Goal: Task Accomplishment & Management: Complete application form

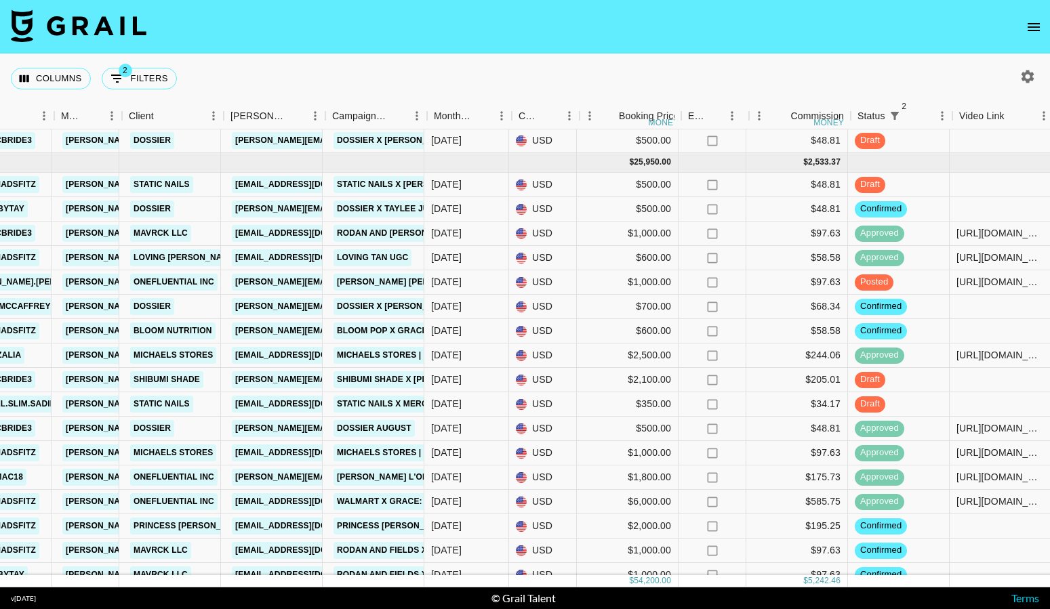
scroll to position [206, 505]
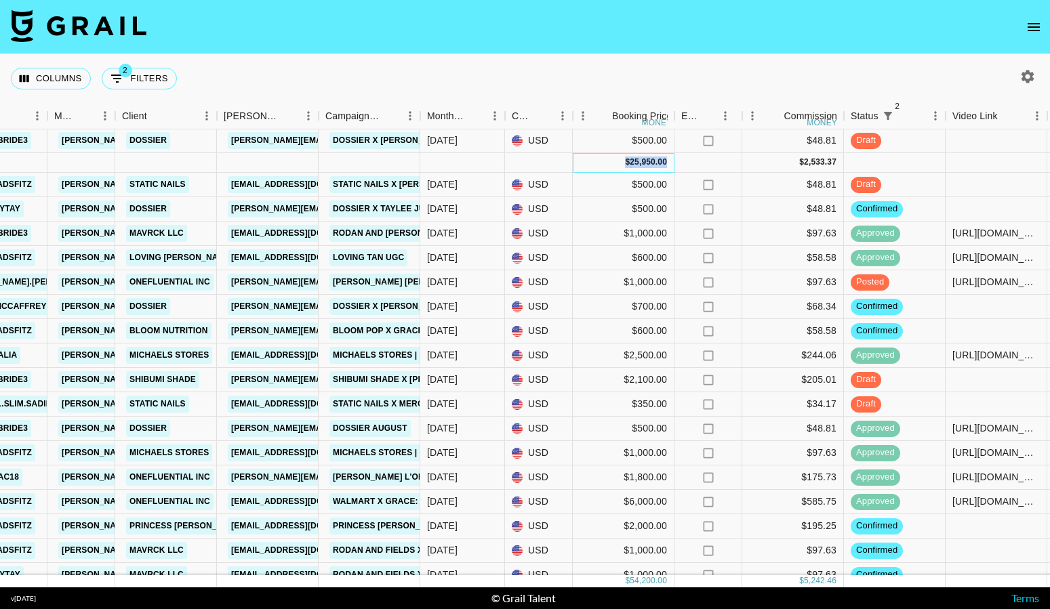
drag, startPoint x: 609, startPoint y: 161, endPoint x: 673, endPoint y: 162, distance: 63.7
click at [673, 162] on div "$ 25,950.00" at bounding box center [624, 163] width 102 height 20
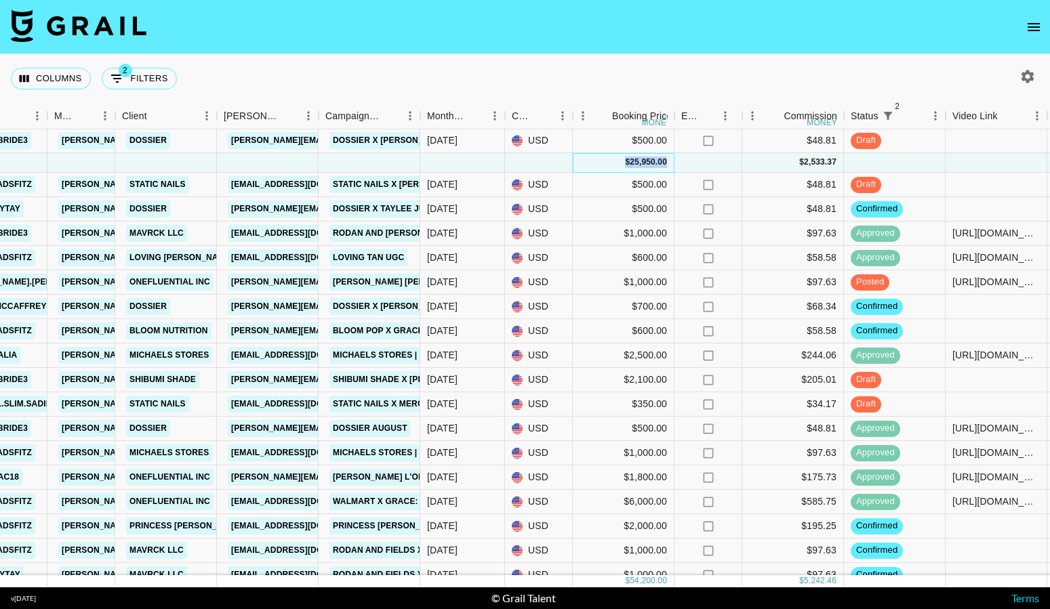
click at [668, 161] on div "$ 25,950.00" at bounding box center [624, 163] width 102 height 20
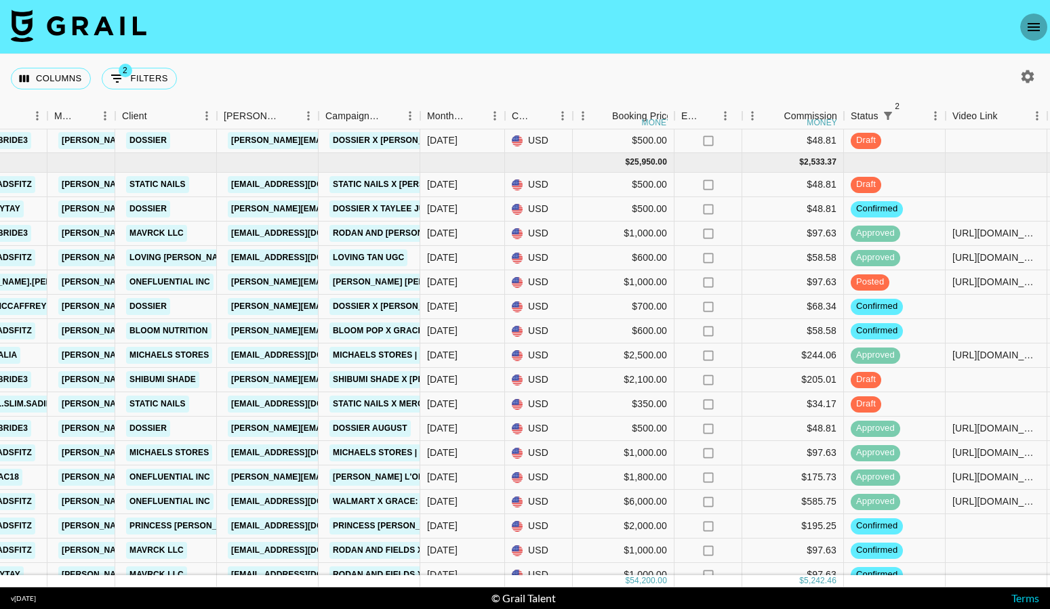
click at [1026, 33] on icon "open drawer" at bounding box center [1033, 27] width 16 height 16
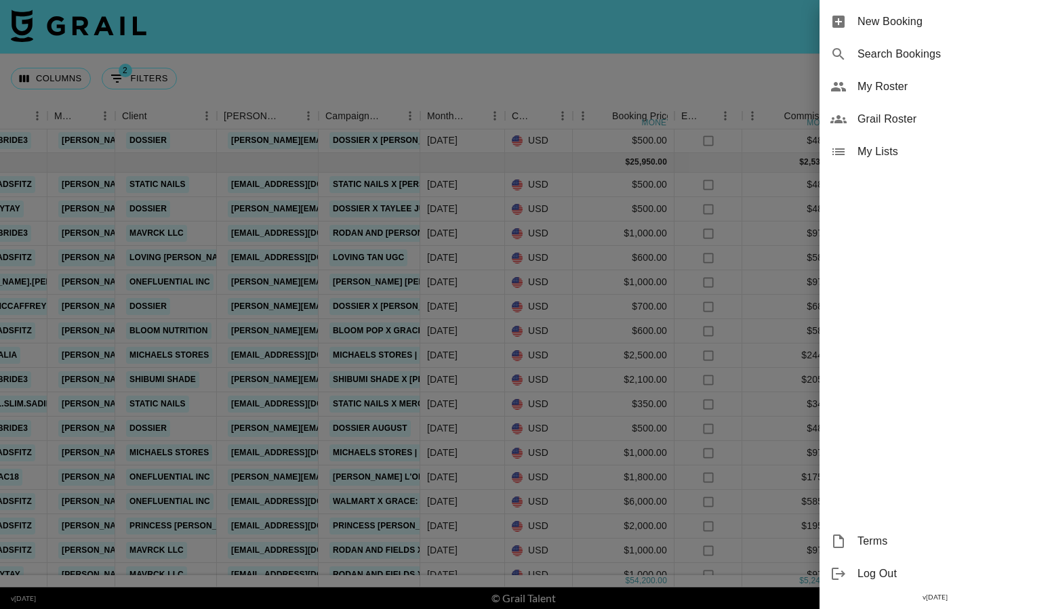
click at [884, 91] on span "My Roster" at bounding box center [948, 87] width 182 height 16
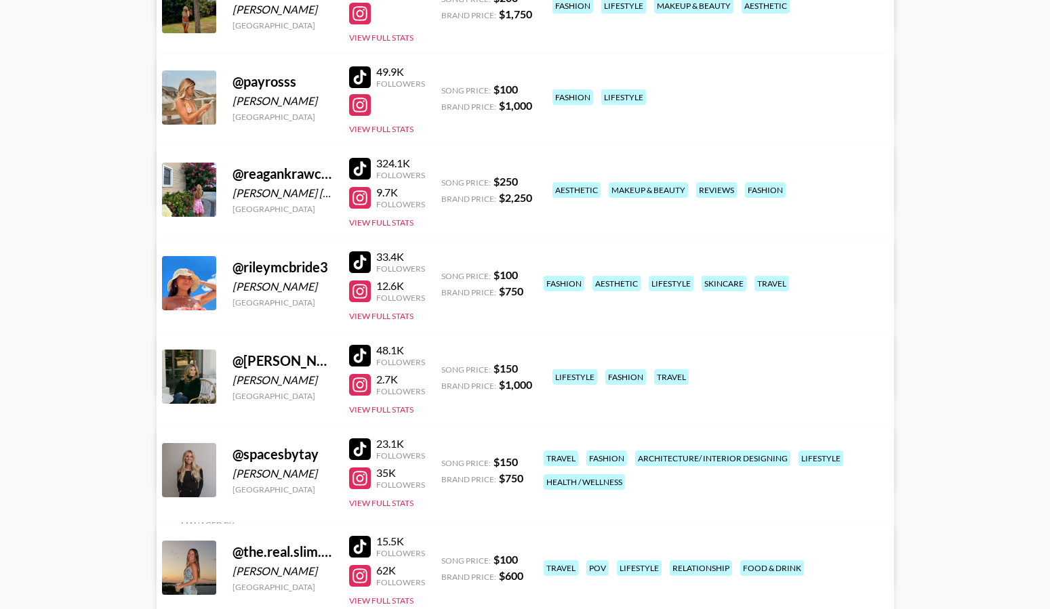
scroll to position [757, 0]
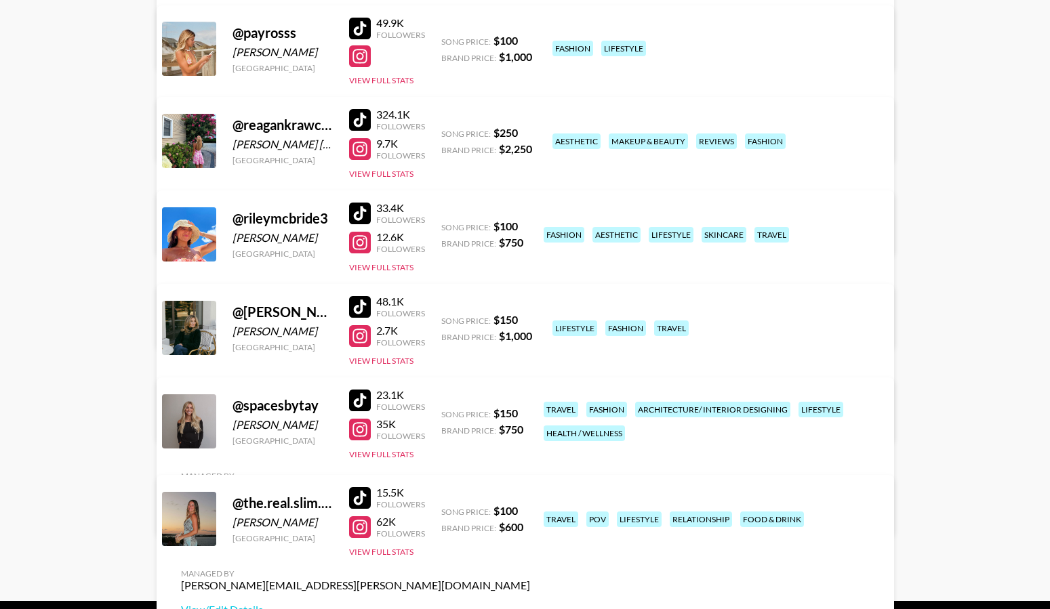
click at [365, 121] on div at bounding box center [360, 120] width 22 height 22
click at [363, 112] on div at bounding box center [360, 120] width 22 height 22
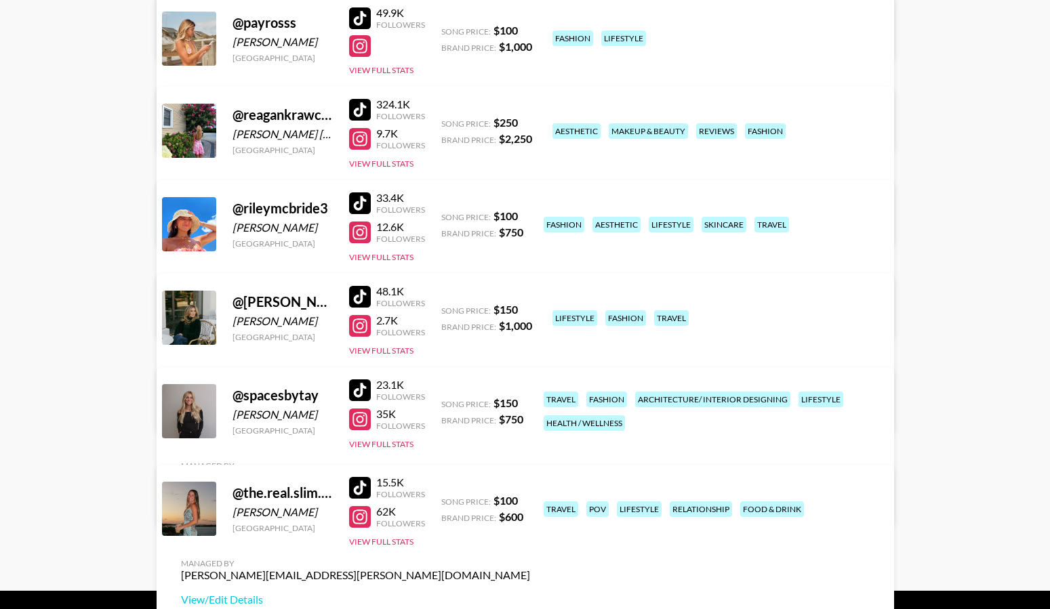
scroll to position [767, 0]
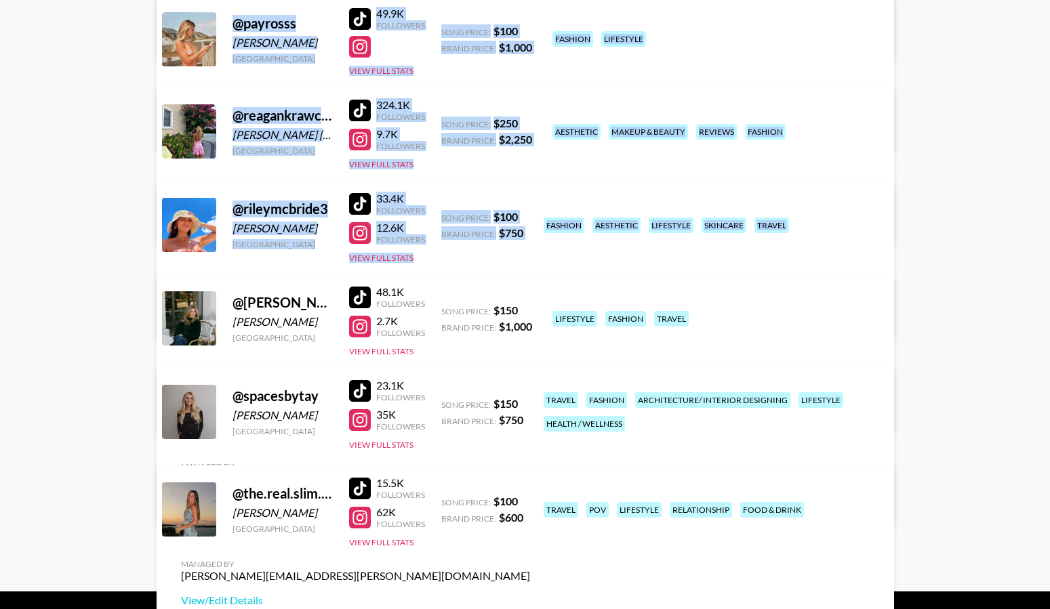
drag, startPoint x: 164, startPoint y: 274, endPoint x: 484, endPoint y: 576, distance: 440.0
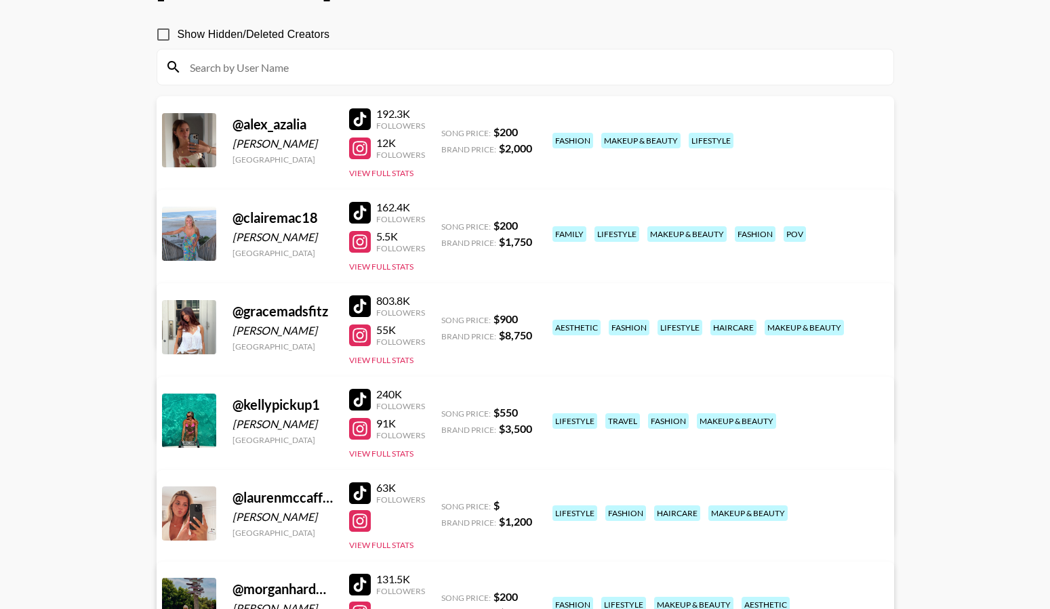
scroll to position [0, 0]
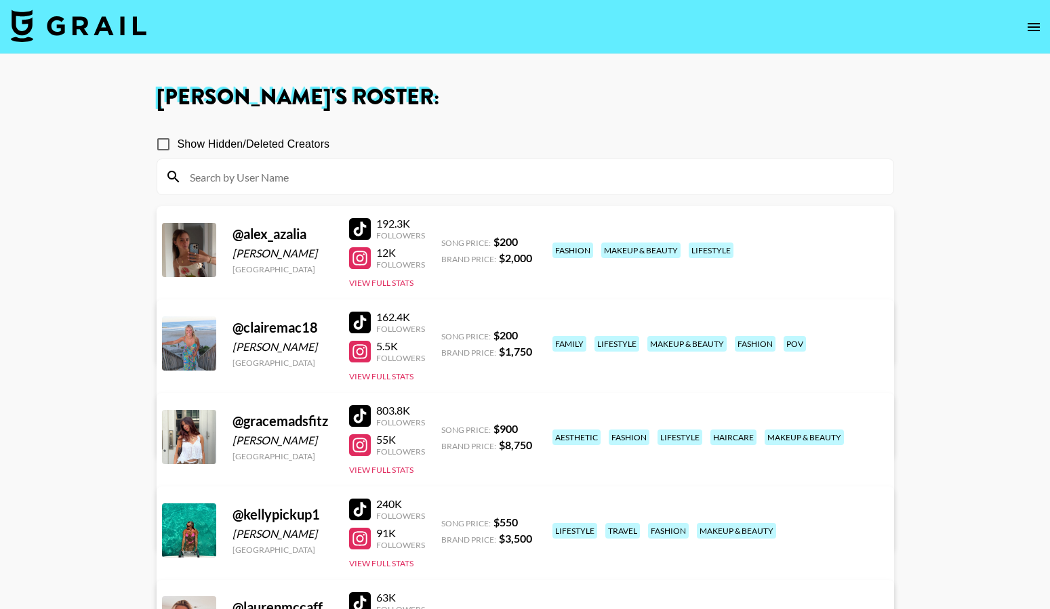
click at [113, 39] on img at bounding box center [79, 25] width 136 height 33
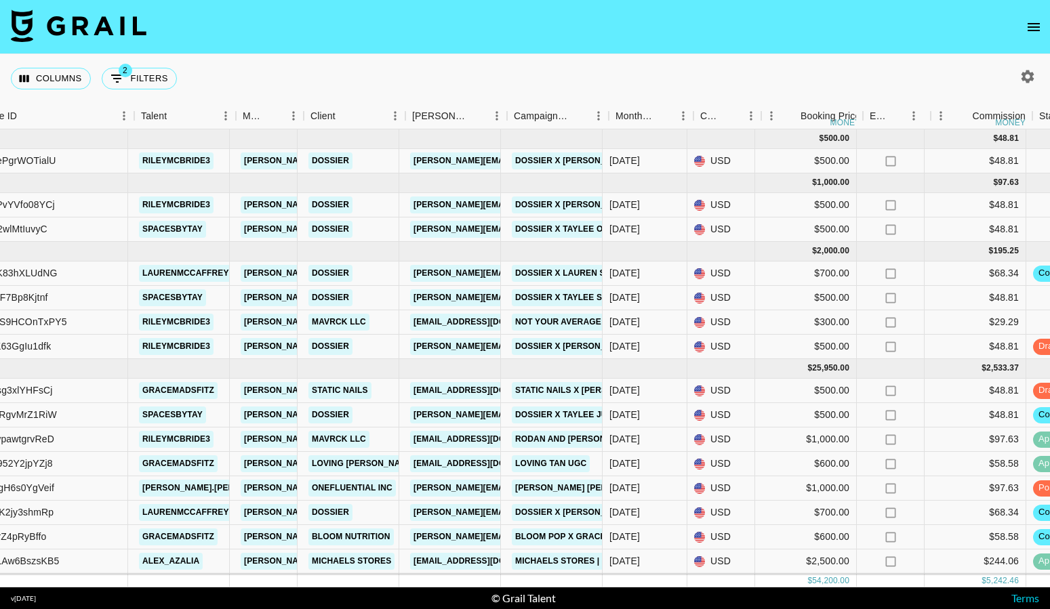
scroll to position [0, 324]
click at [1031, 28] on icon "open drawer" at bounding box center [1033, 27] width 16 height 16
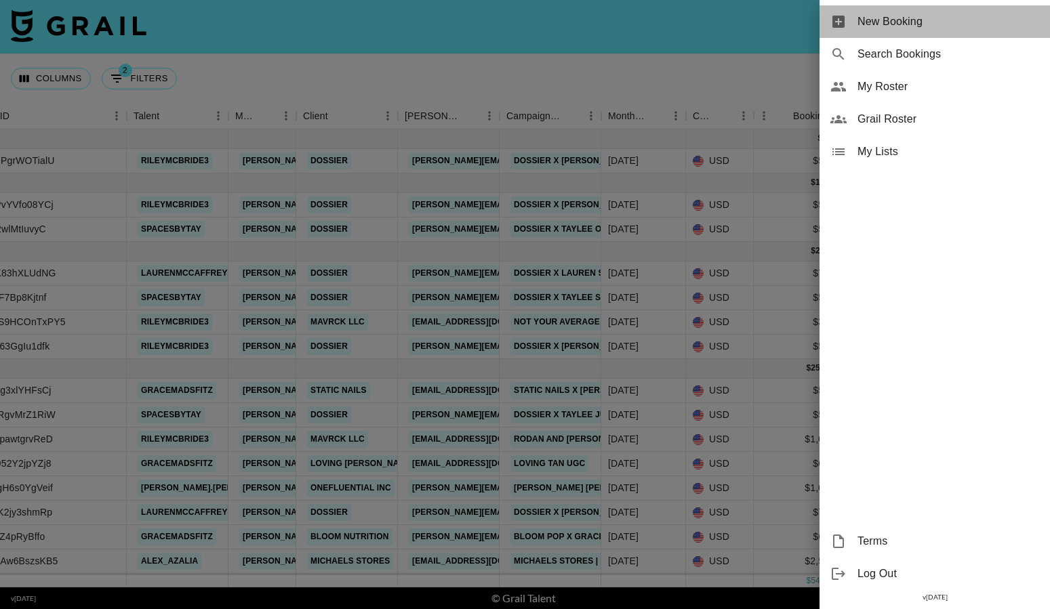
click at [839, 16] on icon at bounding box center [838, 22] width 12 height 12
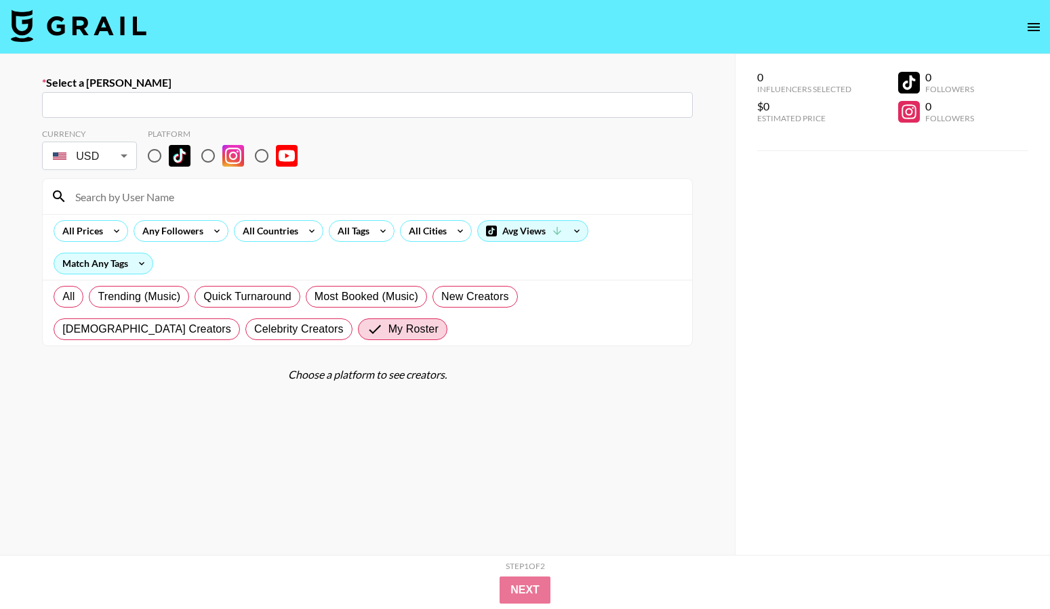
click at [189, 102] on input "text" at bounding box center [367, 106] width 634 height 16
click at [180, 99] on input "text" at bounding box center [367, 106] width 634 height 16
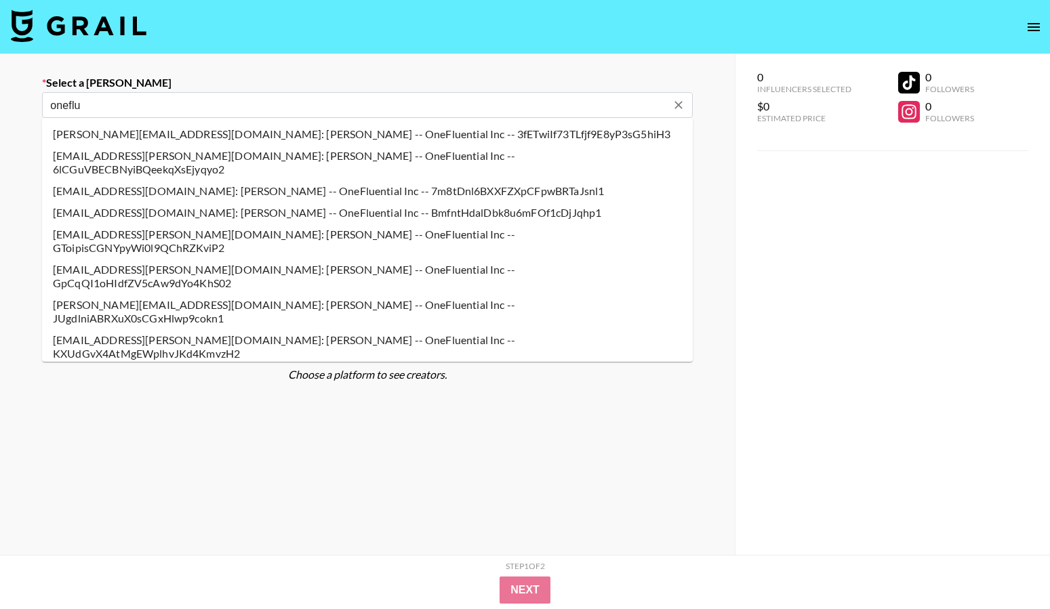
click at [185, 202] on li "[EMAIL_ADDRESS][DOMAIN_NAME]: [PERSON_NAME] -- OneFluential Inc -- BmfntHdalDbk…" at bounding box center [367, 213] width 650 height 22
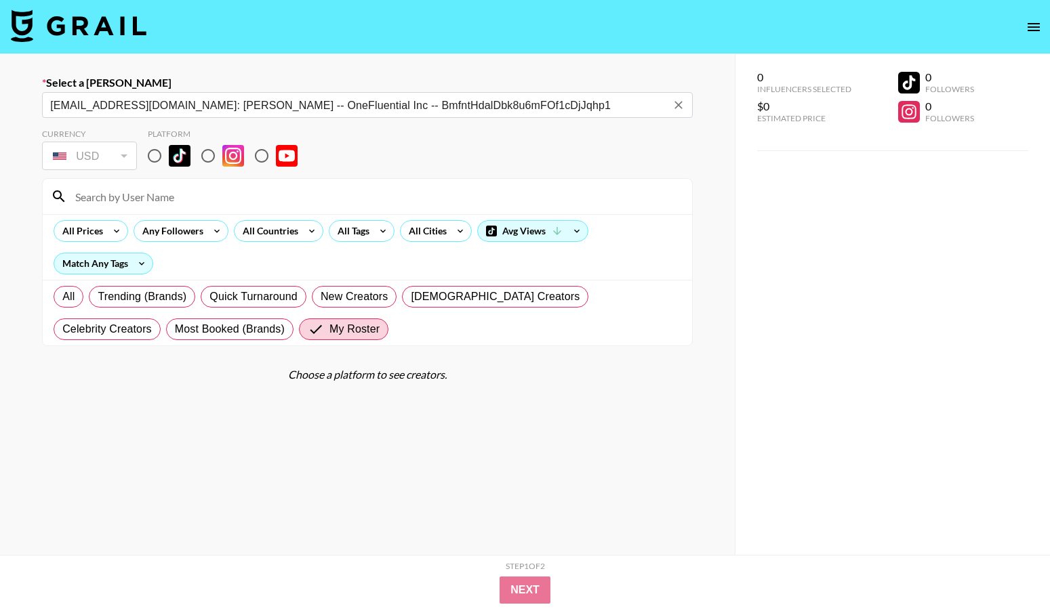
type input "[EMAIL_ADDRESS][DOMAIN_NAME]: [PERSON_NAME] -- OneFluential Inc -- BmfntHdalDbk…"
click at [377, 142] on div "Currency USD USD ​ Platform" at bounding box center [367, 151] width 650 height 44
click at [161, 160] on input "radio" at bounding box center [154, 156] width 28 height 28
radio input "true"
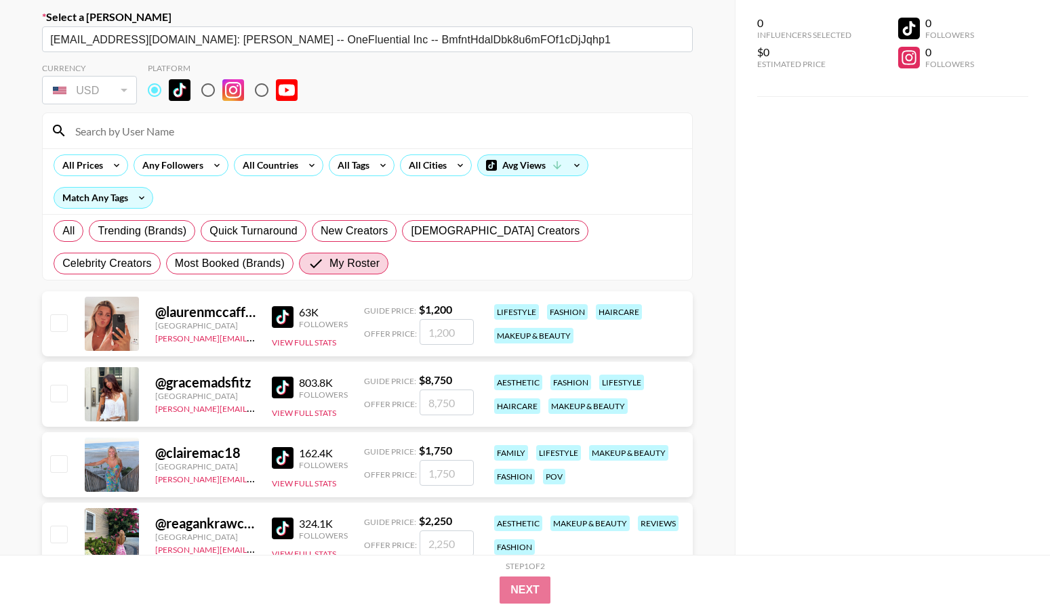
scroll to position [62, 0]
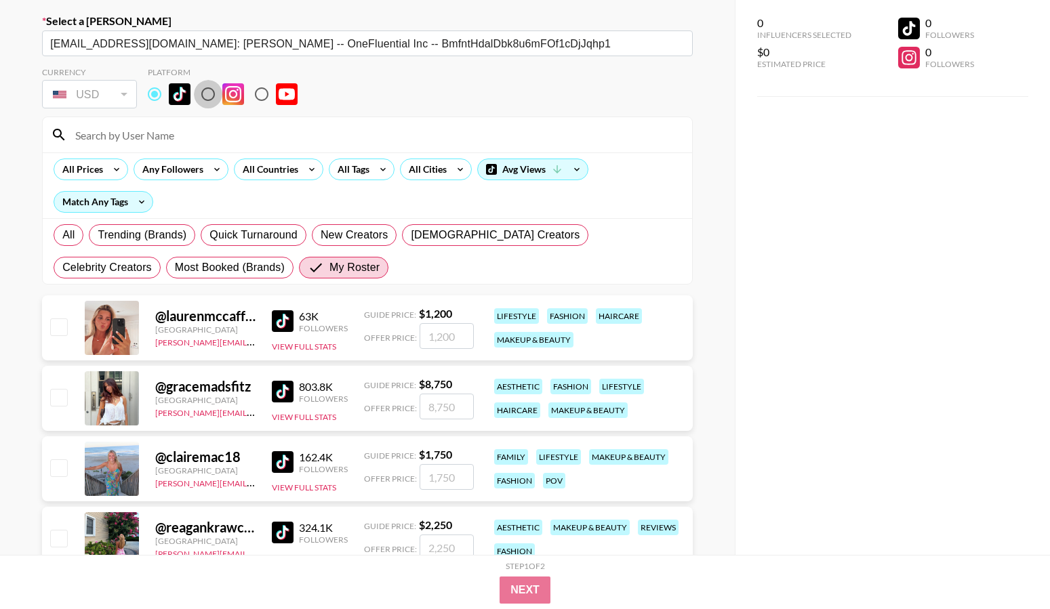
click at [211, 100] on input "radio" at bounding box center [208, 94] width 28 height 28
radio input "true"
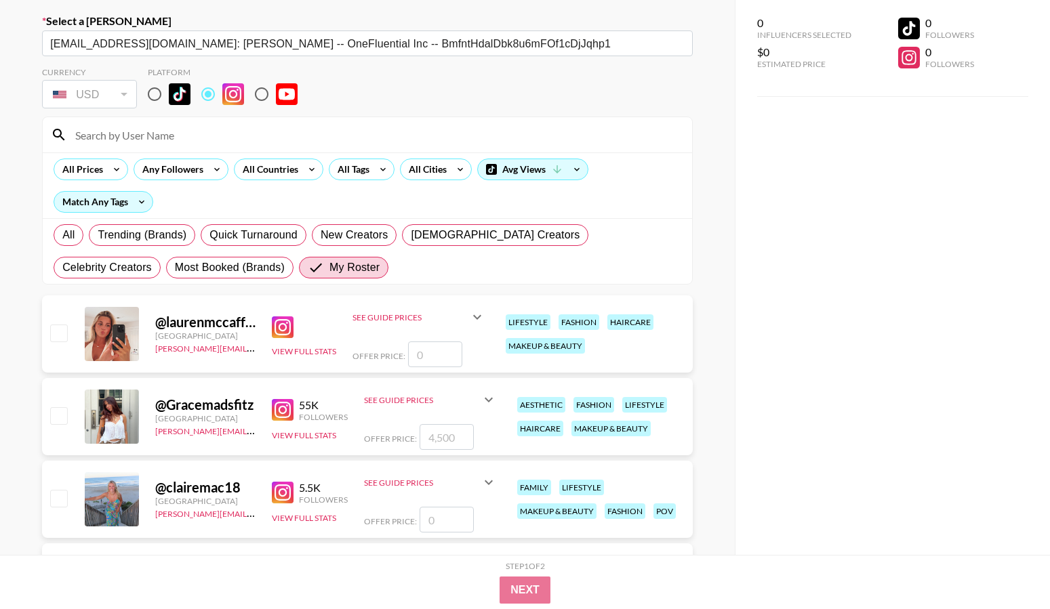
click at [68, 409] on div "@ Gracemadsfitz [GEOGRAPHIC_DATA] [PERSON_NAME][EMAIL_ADDRESS][PERSON_NAME][DOM…" at bounding box center [367, 416] width 650 height 77
click at [64, 413] on input "checkbox" at bounding box center [58, 415] width 16 height 16
checkbox input "true"
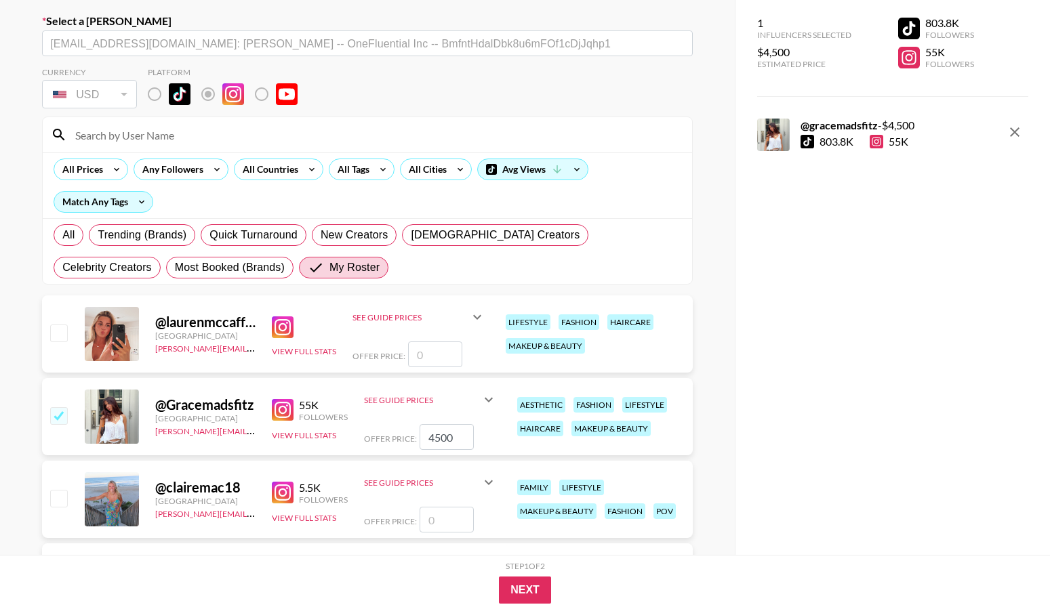
drag, startPoint x: 455, startPoint y: 431, endPoint x: 386, endPoint y: 431, distance: 68.4
click at [386, 431] on div "Offer Price: 4500" at bounding box center [430, 437] width 133 height 26
type input "3000"
click at [527, 582] on button "Next" at bounding box center [525, 590] width 52 height 27
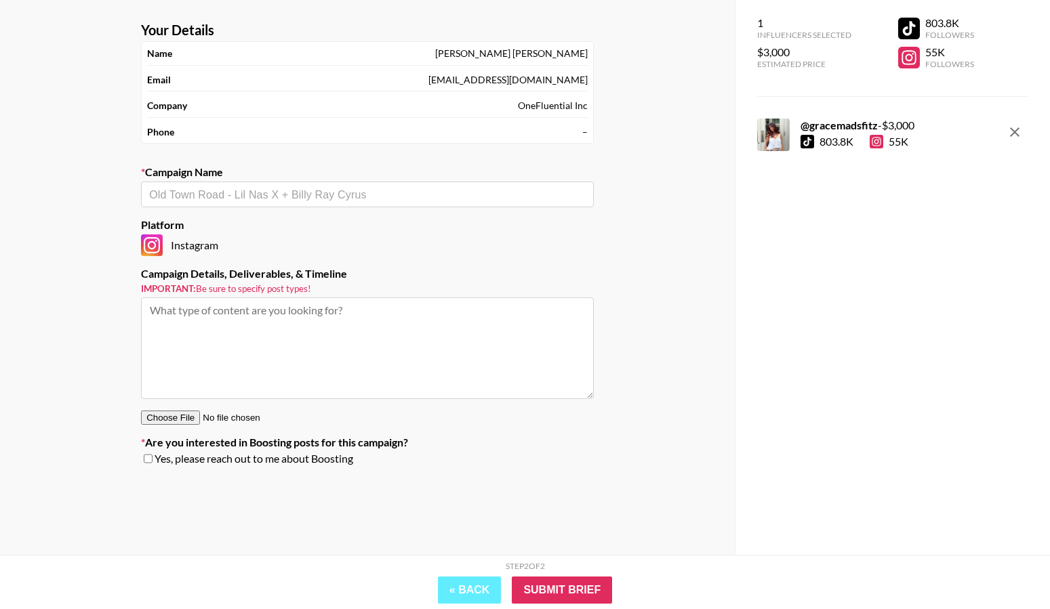
click at [383, 196] on input "text" at bounding box center [367, 195] width 436 height 16
click at [400, 224] on li "Add New Campaign: "Walmart Realm September"" at bounding box center [367, 224] width 453 height 22
type input "Walmart Realm September"
click at [338, 333] on textarea at bounding box center [367, 348] width 453 height 102
type textarea "1 Video"
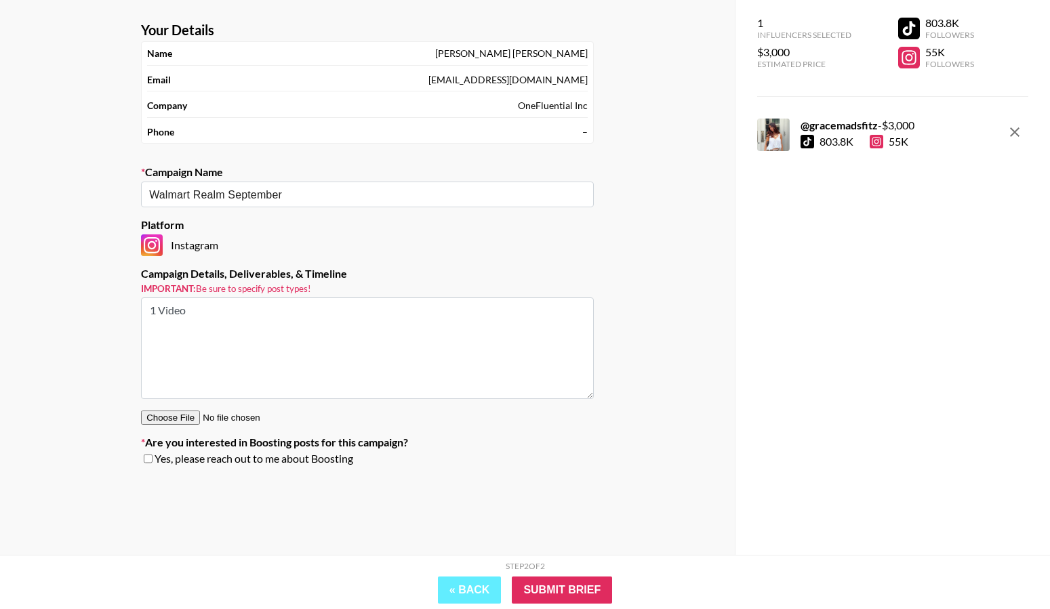
click at [570, 505] on div "Your Details Name [PERSON_NAME] Email [EMAIL_ADDRESS][DOMAIN_NAME] Company OneF…" at bounding box center [367, 277] width 734 height 555
click at [582, 586] on input "Submit Brief" at bounding box center [562, 590] width 100 height 27
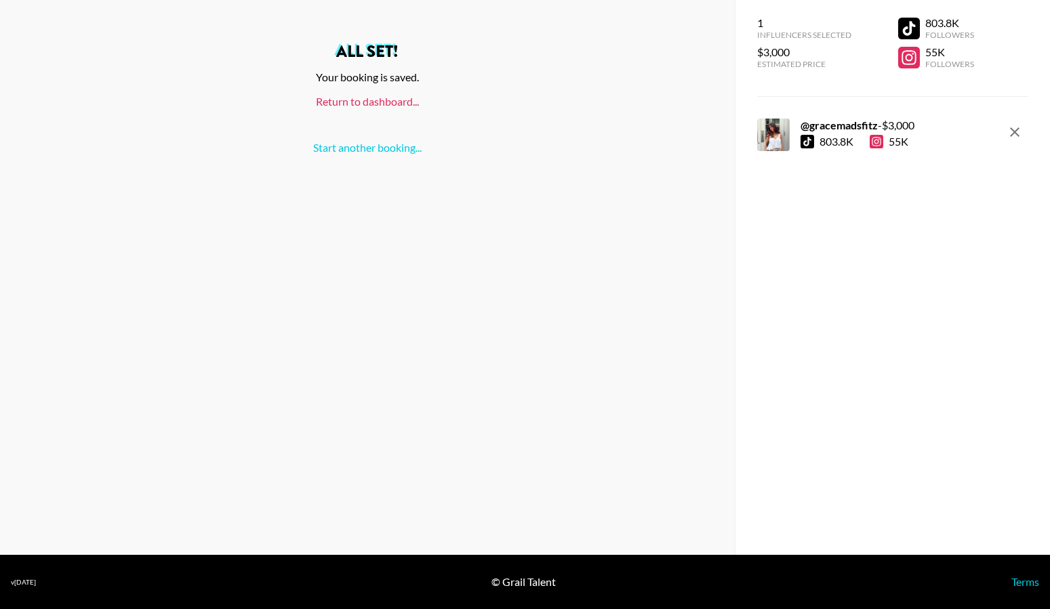
click at [396, 100] on link "Return to dashboard..." at bounding box center [367, 101] width 103 height 13
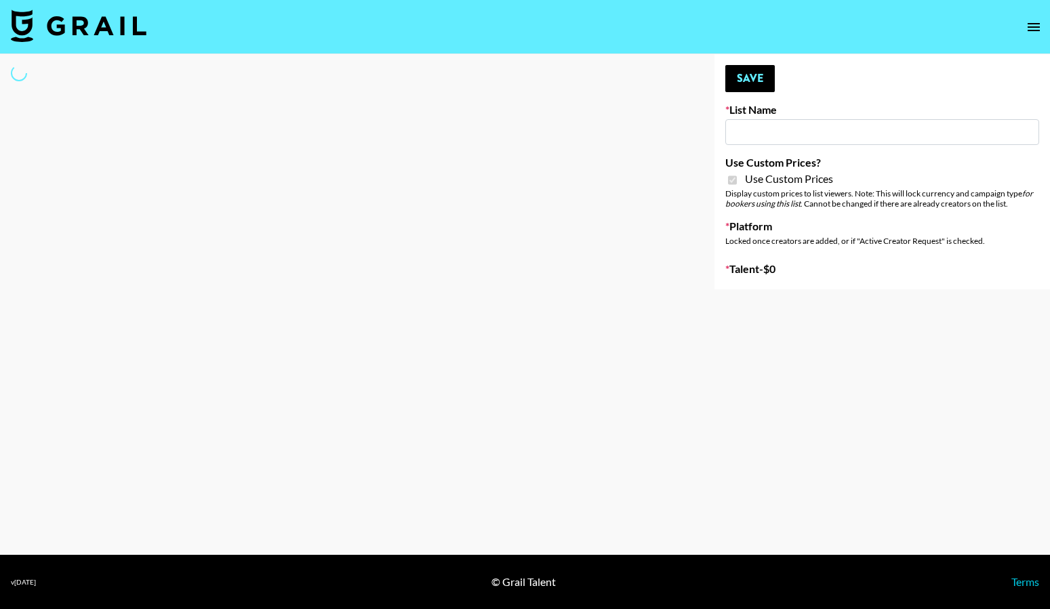
type input "Craftd"
checkbox input "true"
select select "Brand"
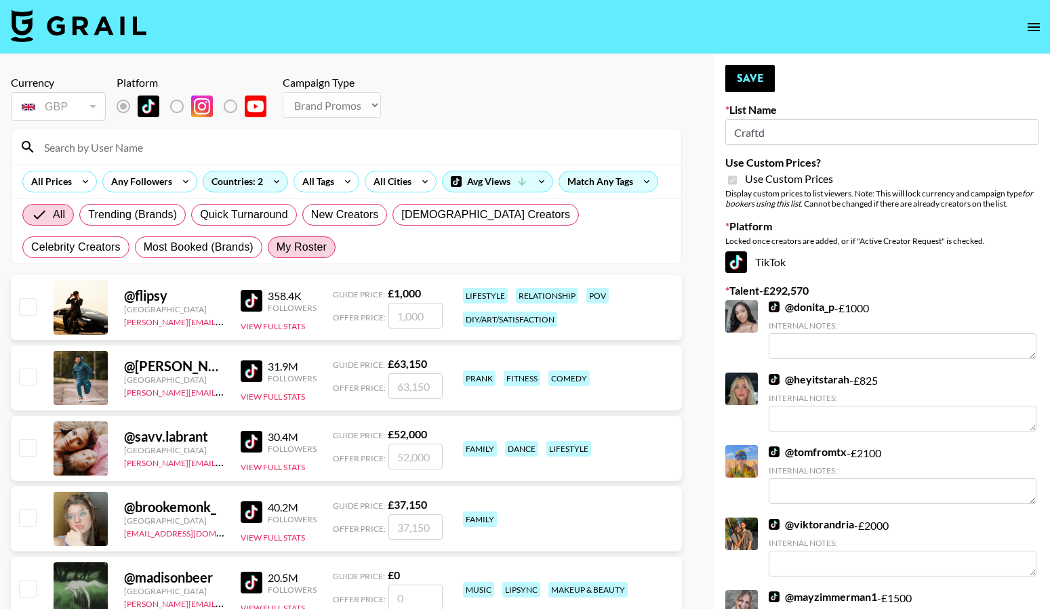
click at [276, 251] on span "My Roster" at bounding box center [301, 247] width 50 height 16
click at [276, 247] on input "My Roster" at bounding box center [276, 247] width 0 height 0
radio input "true"
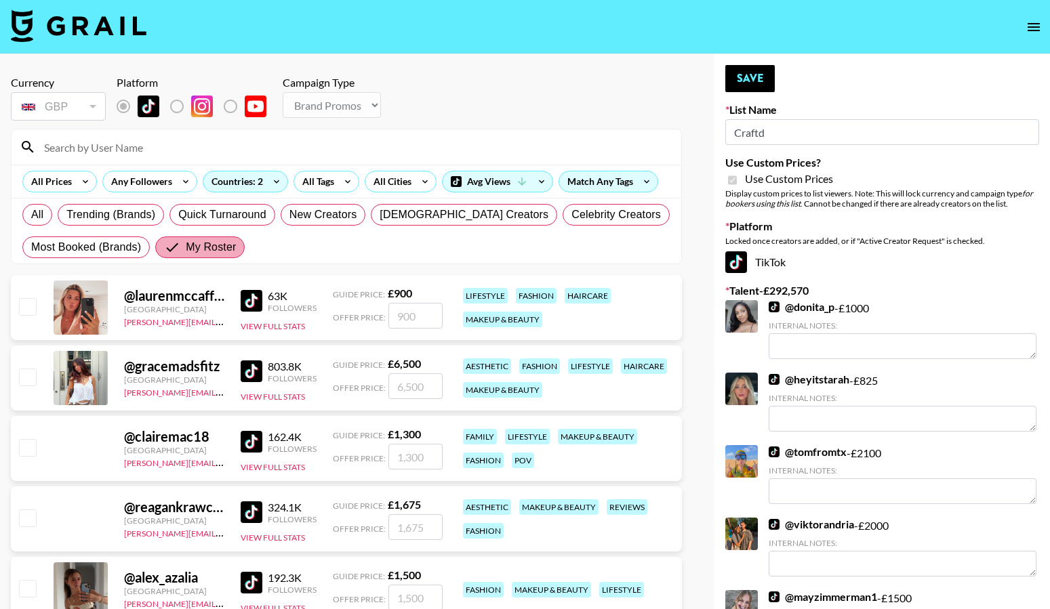
scroll to position [123, 0]
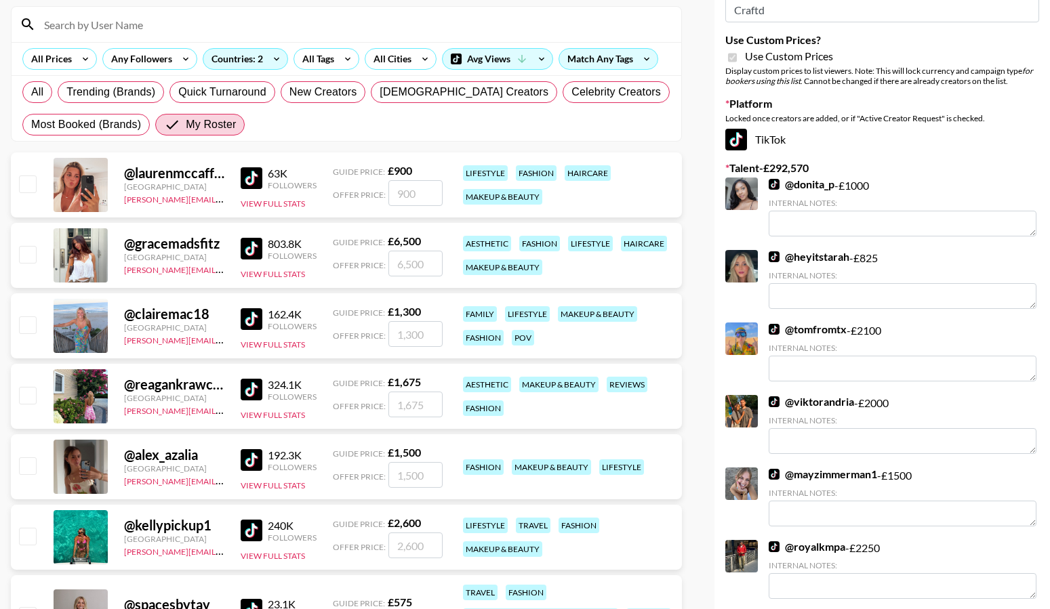
click at [31, 192] on input "checkbox" at bounding box center [27, 183] width 16 height 16
checkbox input "true"
type input "900"
click at [25, 253] on input "checkbox" at bounding box center [27, 254] width 16 height 16
checkbox input "true"
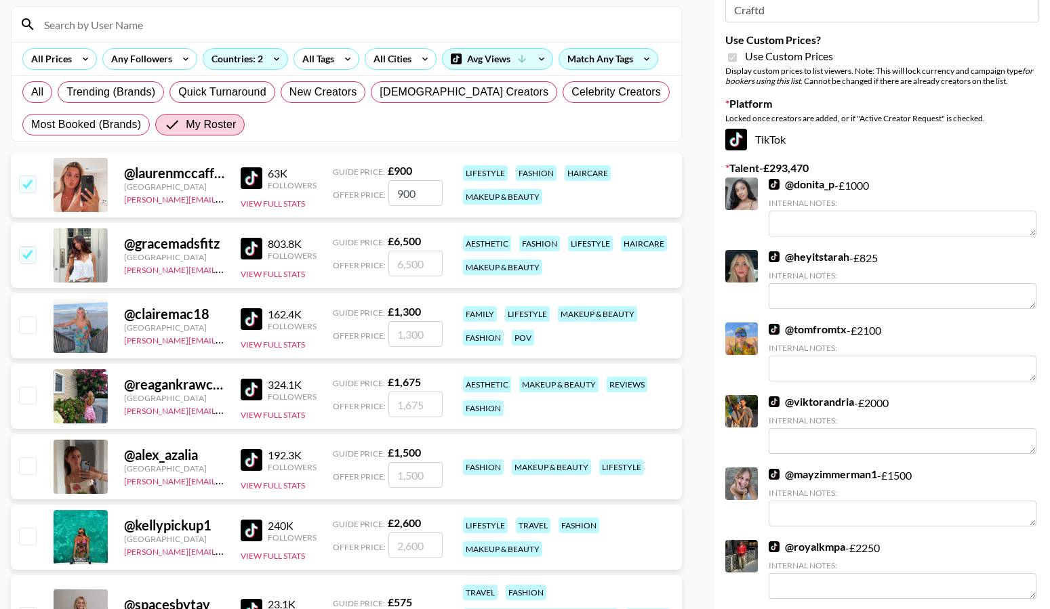
type input "6500"
click at [26, 328] on input "checkbox" at bounding box center [27, 324] width 16 height 16
checkbox input "true"
type input "1300"
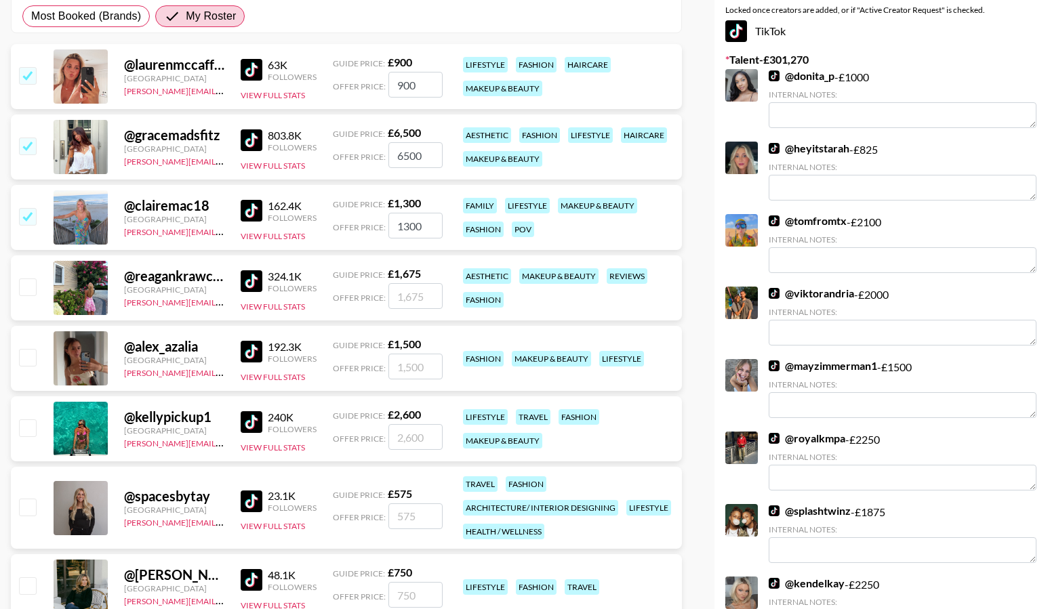
scroll to position [236, 0]
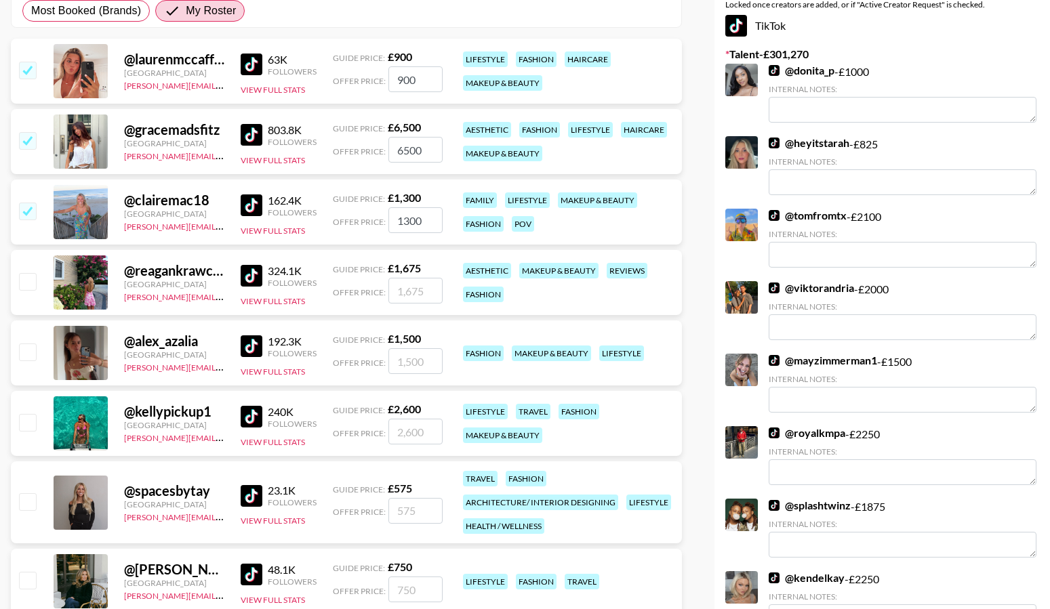
click at [28, 278] on input "checkbox" at bounding box center [27, 281] width 16 height 16
checkbox input "true"
type input "1675"
click at [24, 350] on input "checkbox" at bounding box center [27, 352] width 16 height 16
checkbox input "true"
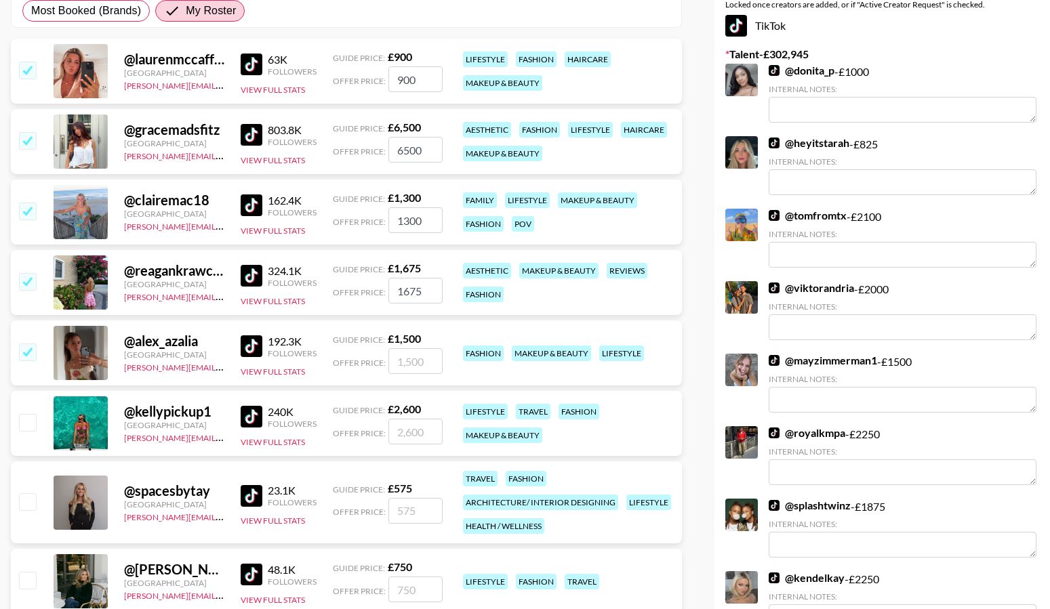
type input "1500"
click at [24, 420] on input "checkbox" at bounding box center [27, 422] width 16 height 16
checkbox input "true"
type input "2600"
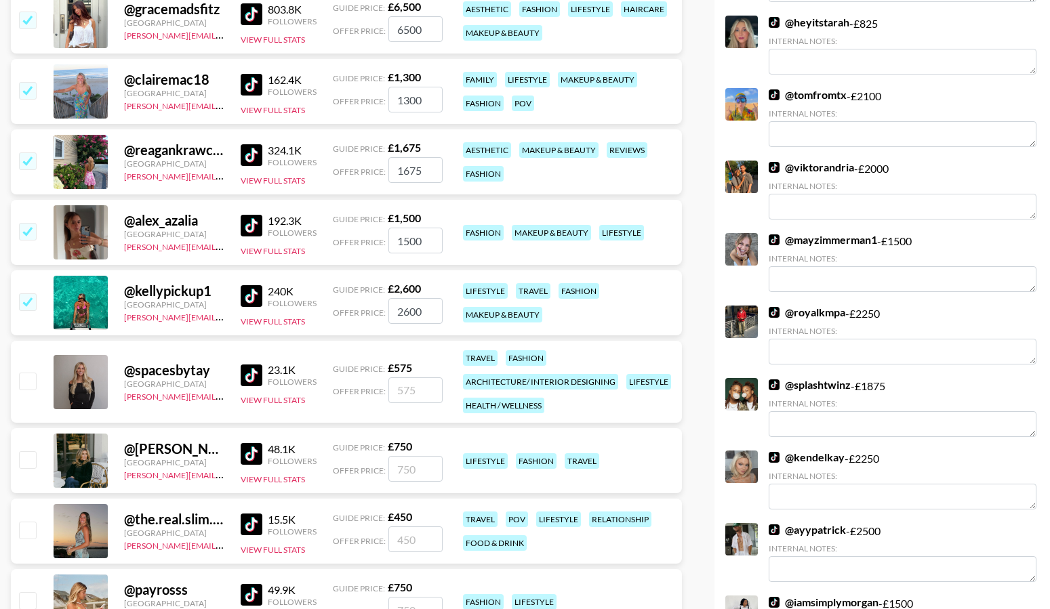
scroll to position [376, 0]
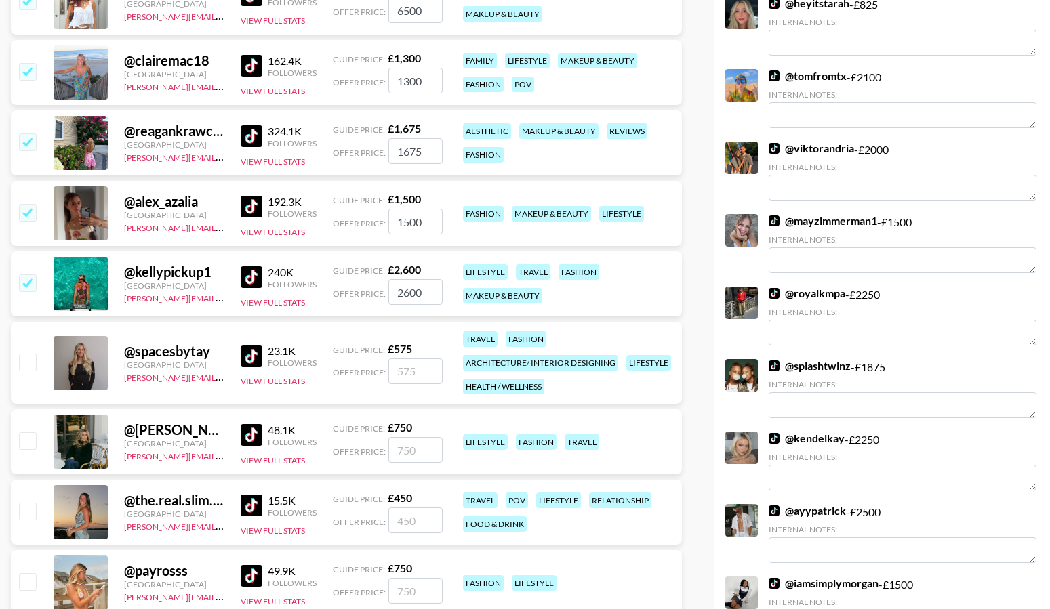
click at [32, 357] on input "checkbox" at bounding box center [27, 362] width 16 height 16
checkbox input "true"
type input "575"
click at [31, 441] on input "checkbox" at bounding box center [27, 440] width 16 height 16
checkbox input "true"
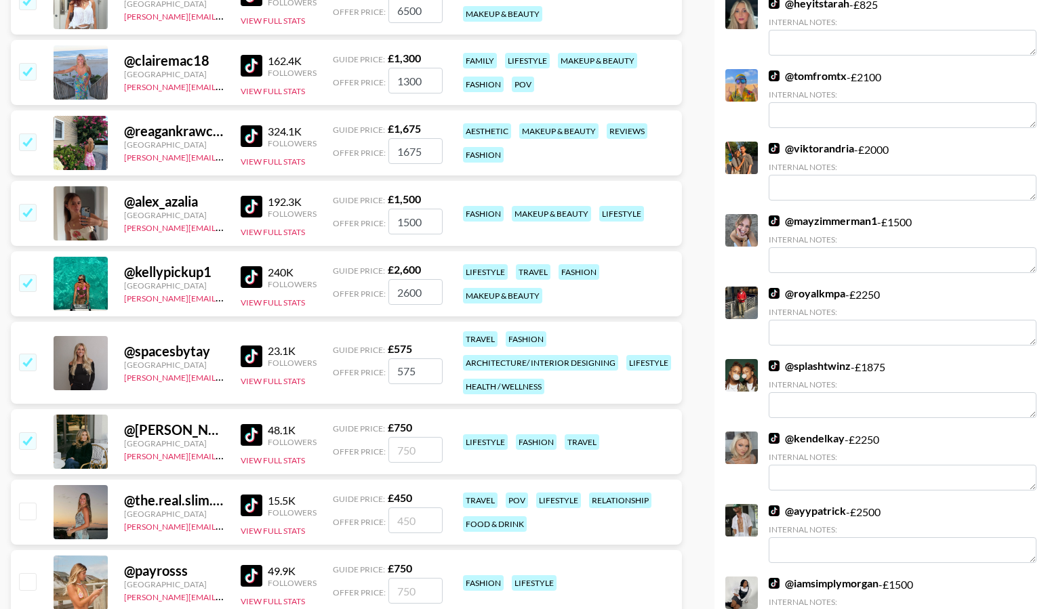
type input "750"
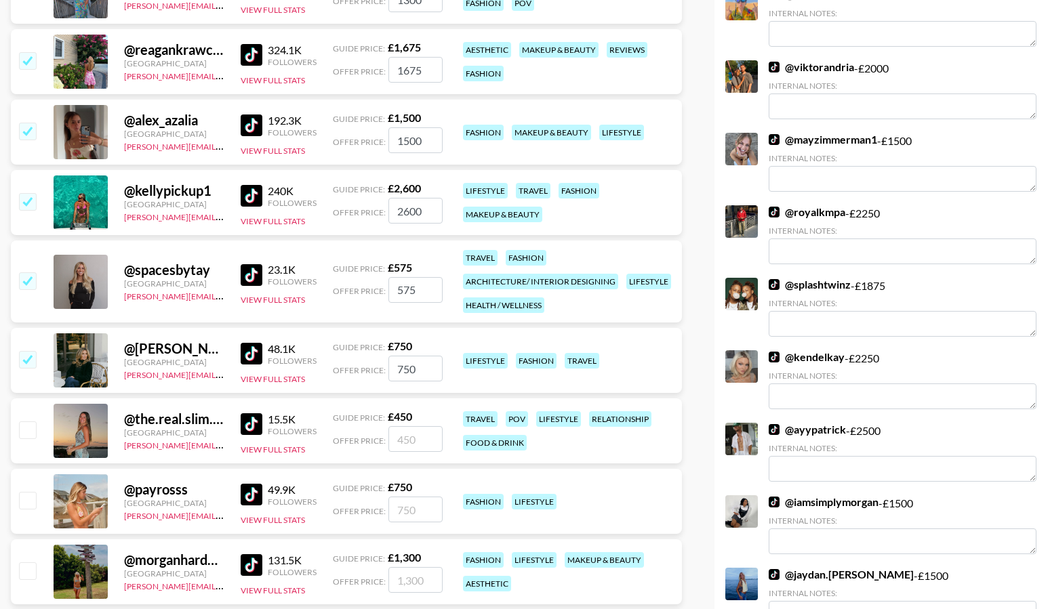
scroll to position [458, 0]
click at [33, 274] on input "checkbox" at bounding box center [27, 280] width 16 height 16
checkbox input "false"
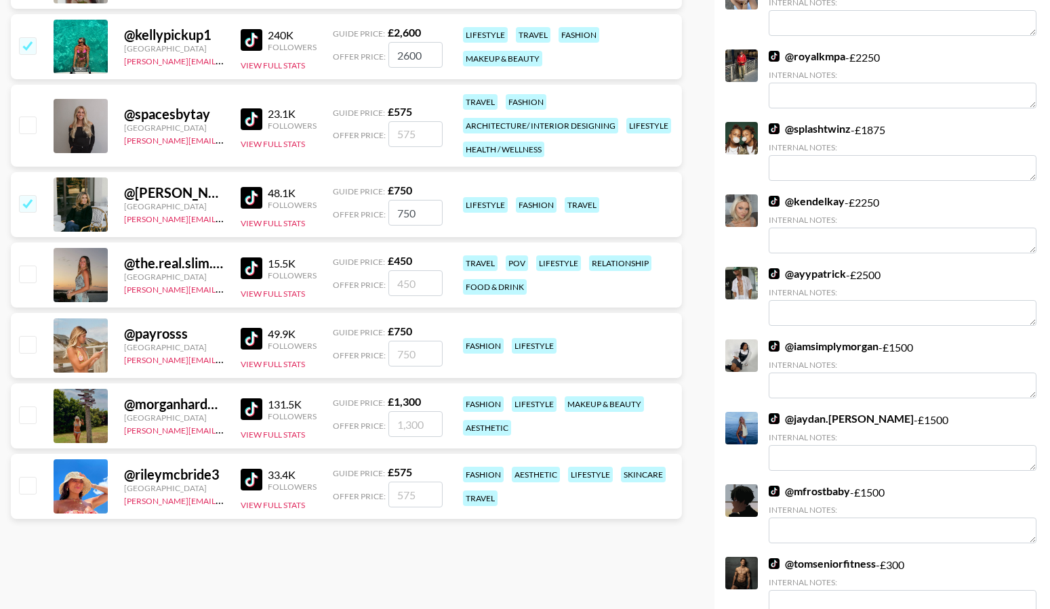
scroll to position [614, 0]
click at [24, 275] on input "checkbox" at bounding box center [27, 273] width 16 height 16
checkbox input "true"
type input "450"
click at [26, 348] on input "checkbox" at bounding box center [27, 343] width 16 height 16
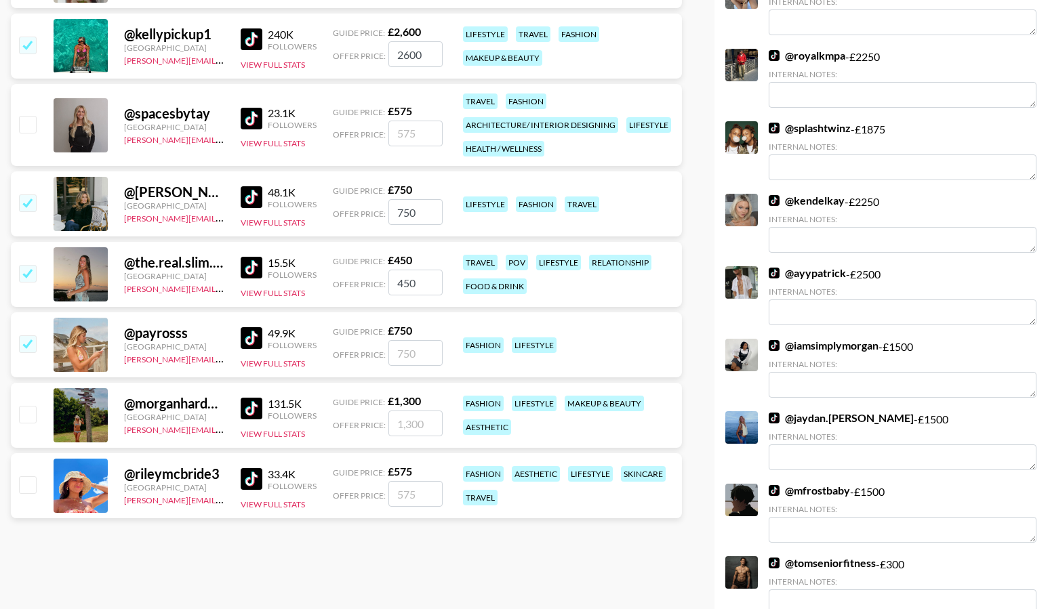
checkbox input "true"
type input "750"
click at [26, 413] on input "checkbox" at bounding box center [27, 414] width 16 height 16
checkbox input "true"
type input "1300"
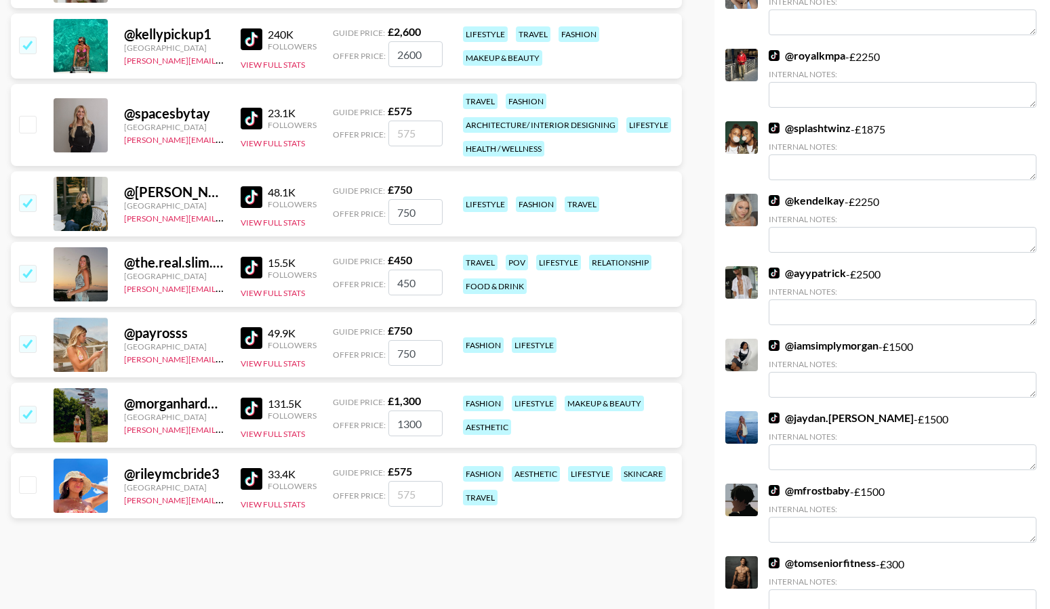
click at [28, 493] on input "checkbox" at bounding box center [27, 484] width 16 height 16
checkbox input "true"
type input "575"
click at [32, 284] on div at bounding box center [26, 274] width 21 height 23
click at [32, 276] on input "checkbox" at bounding box center [27, 273] width 16 height 16
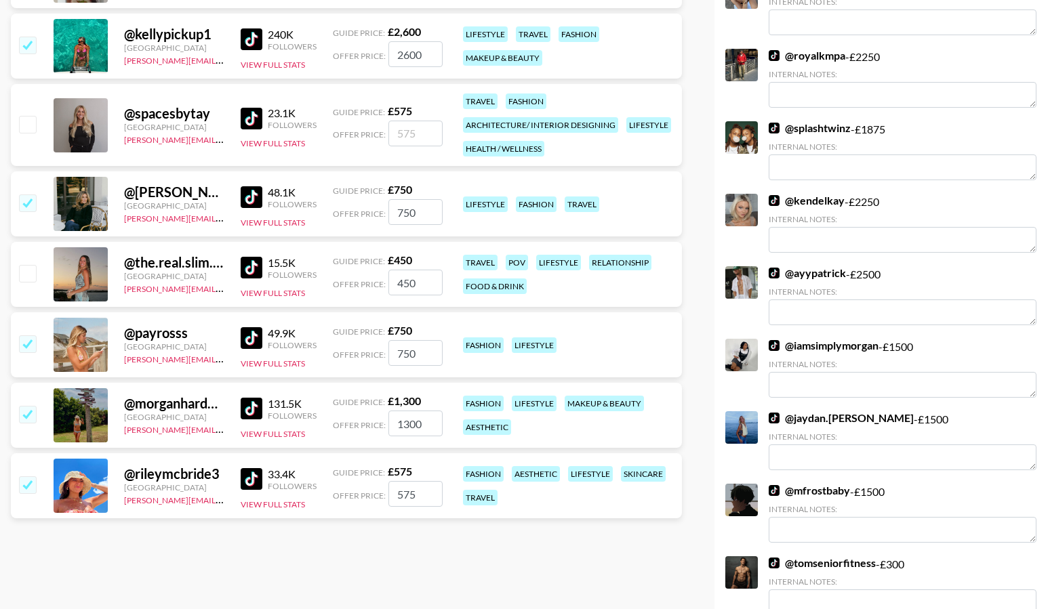
checkbox input "false"
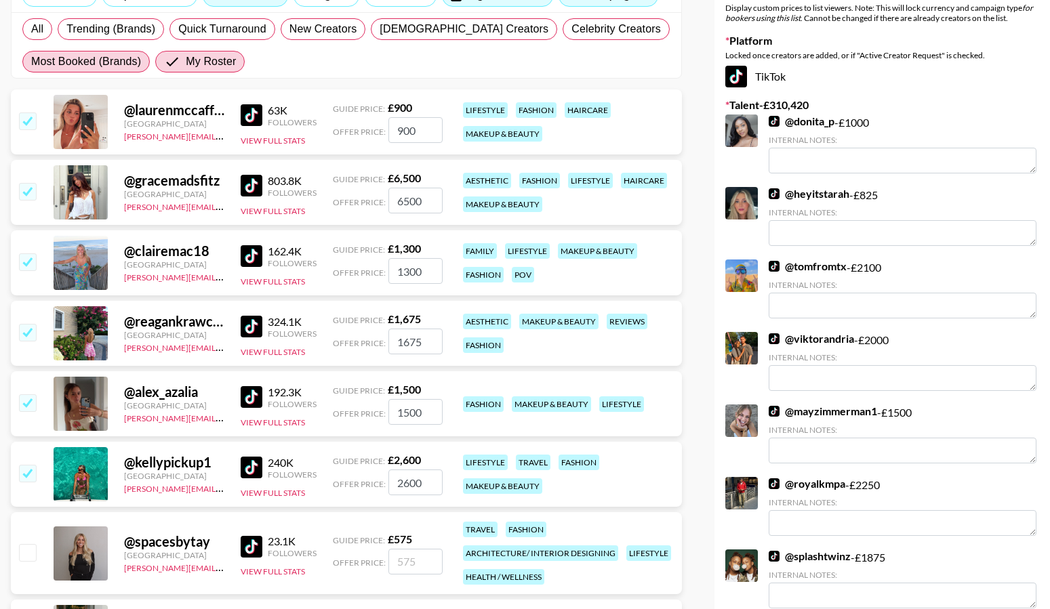
scroll to position [0, 0]
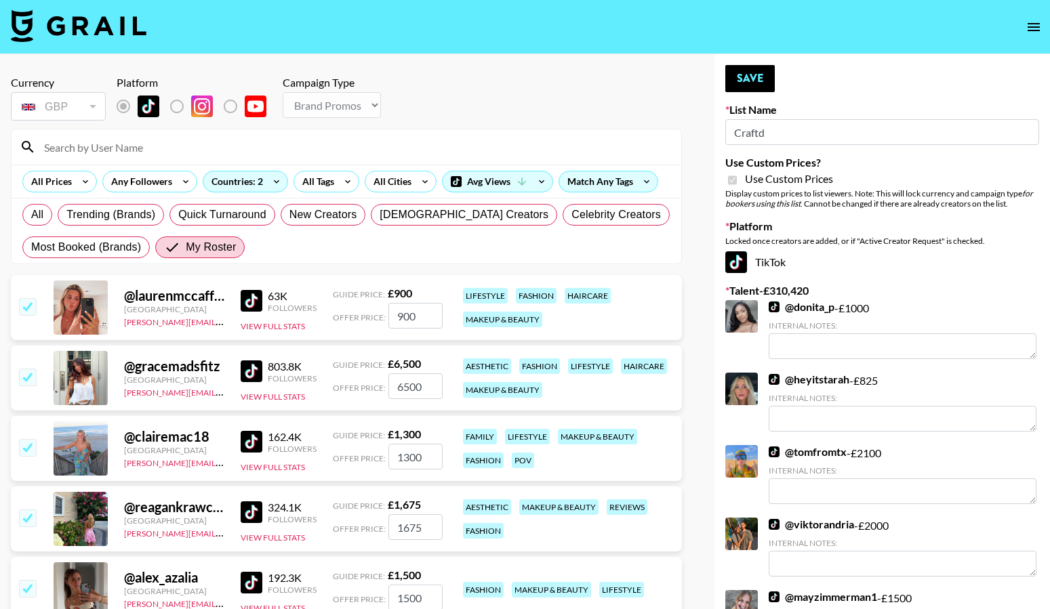
click at [762, 81] on button "Save" at bounding box center [749, 78] width 49 height 27
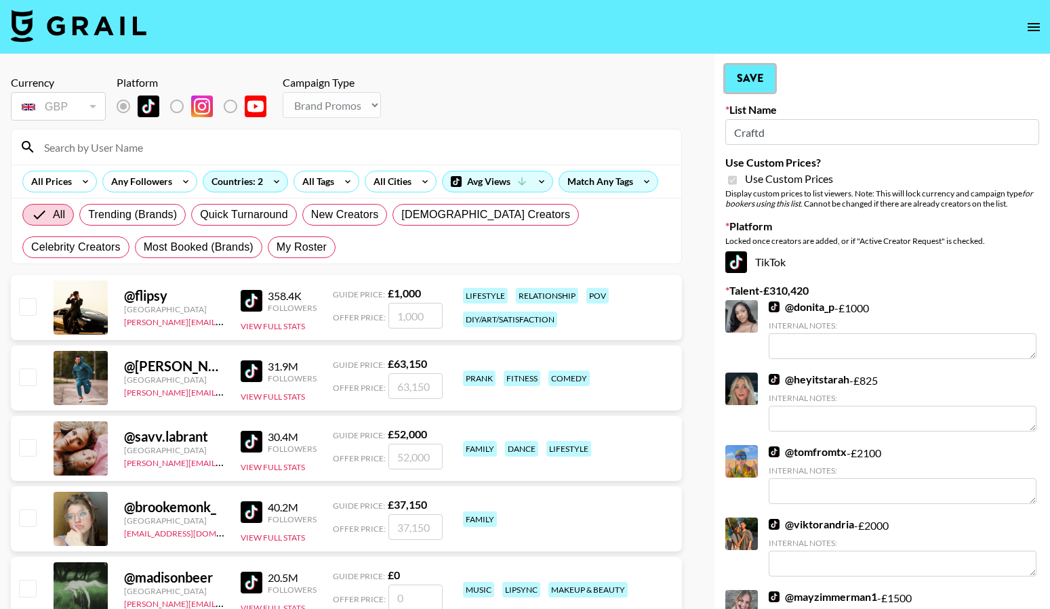
radio input "true"
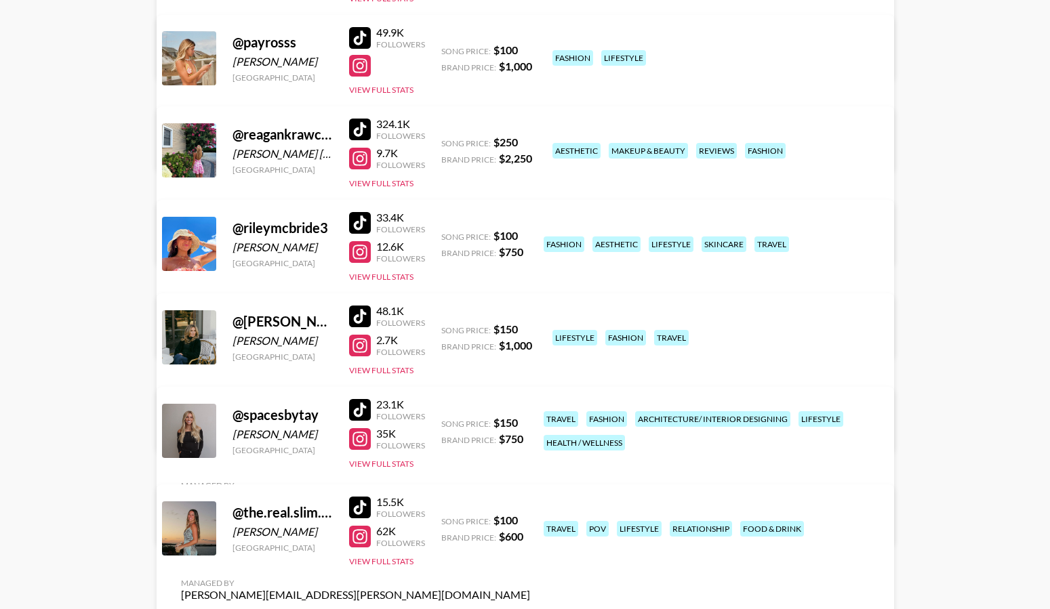
scroll to position [745, 0]
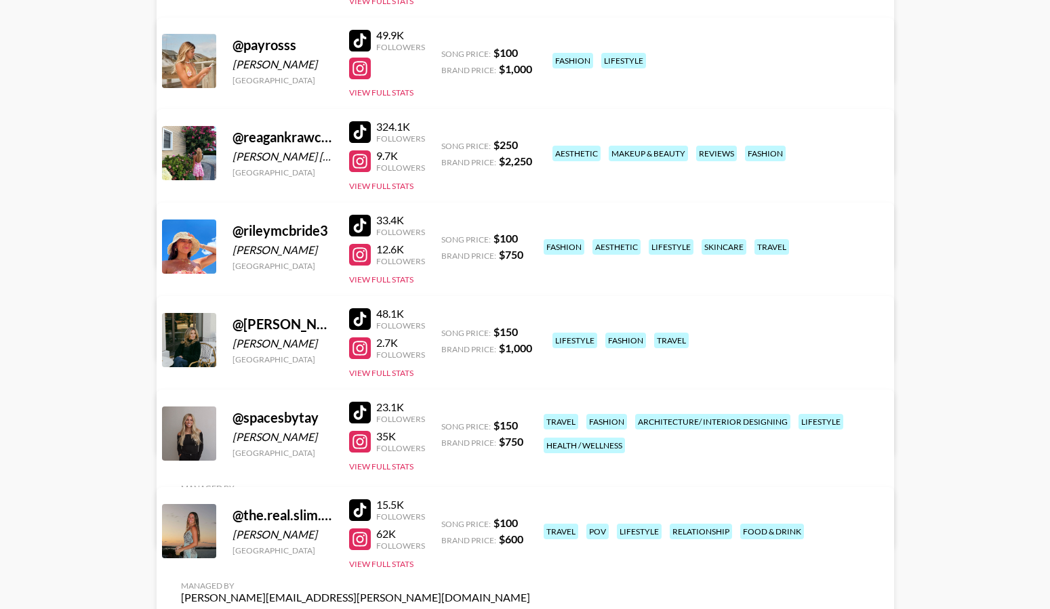
click at [530, 144] on link "View/Edit Details" at bounding box center [355, 151] width 349 height 14
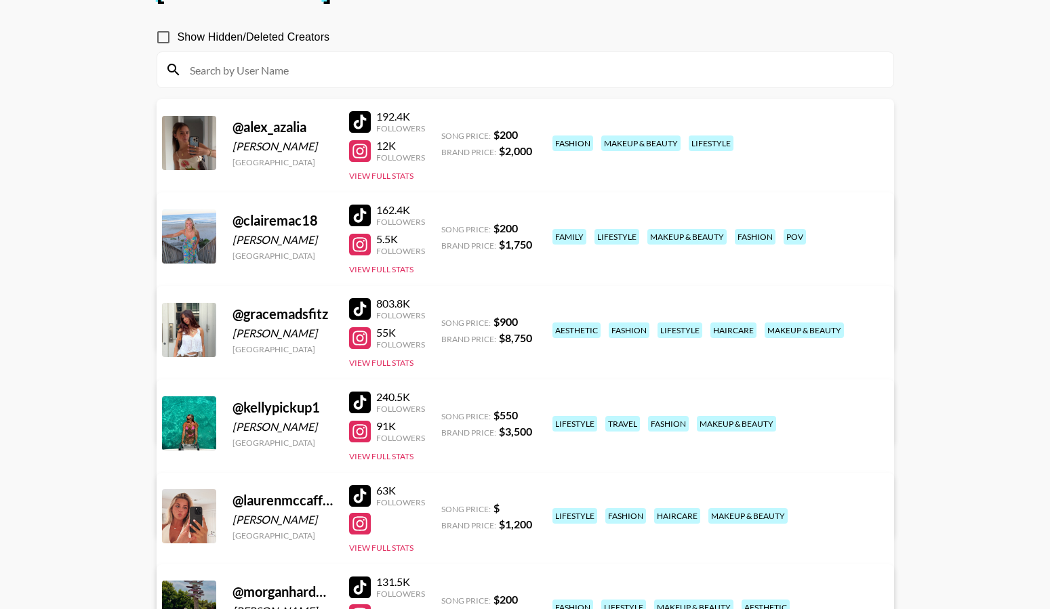
scroll to position [0, 0]
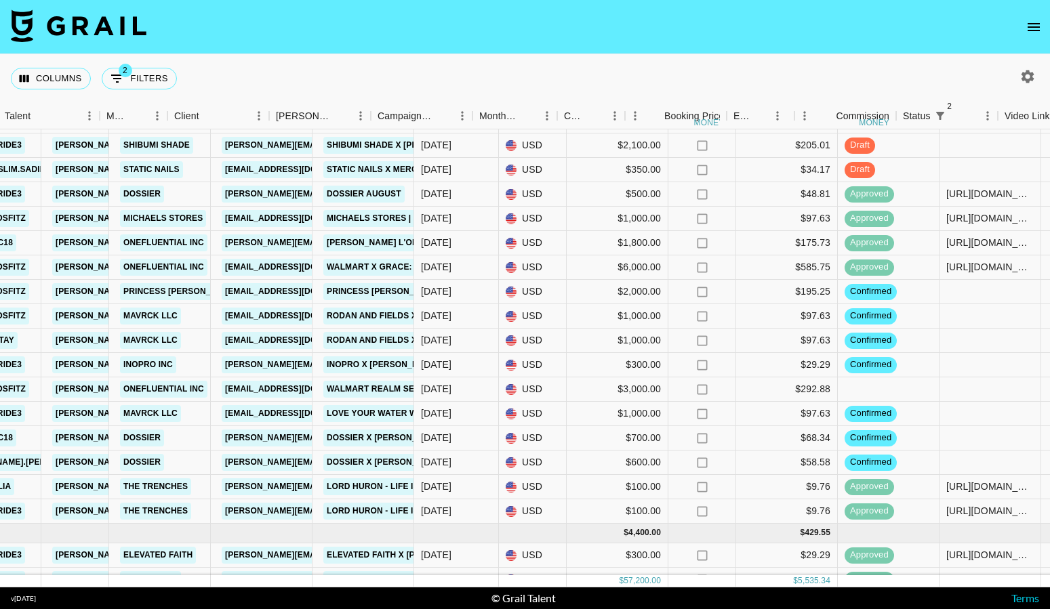
scroll to position [440, 588]
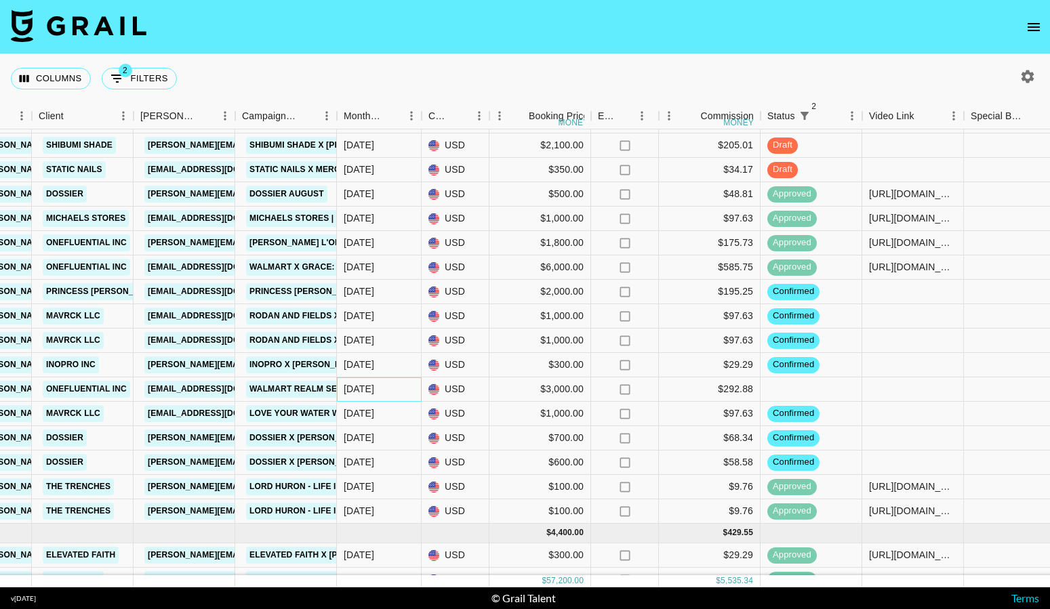
click at [411, 394] on div "Aug '25" at bounding box center [379, 389] width 85 height 24
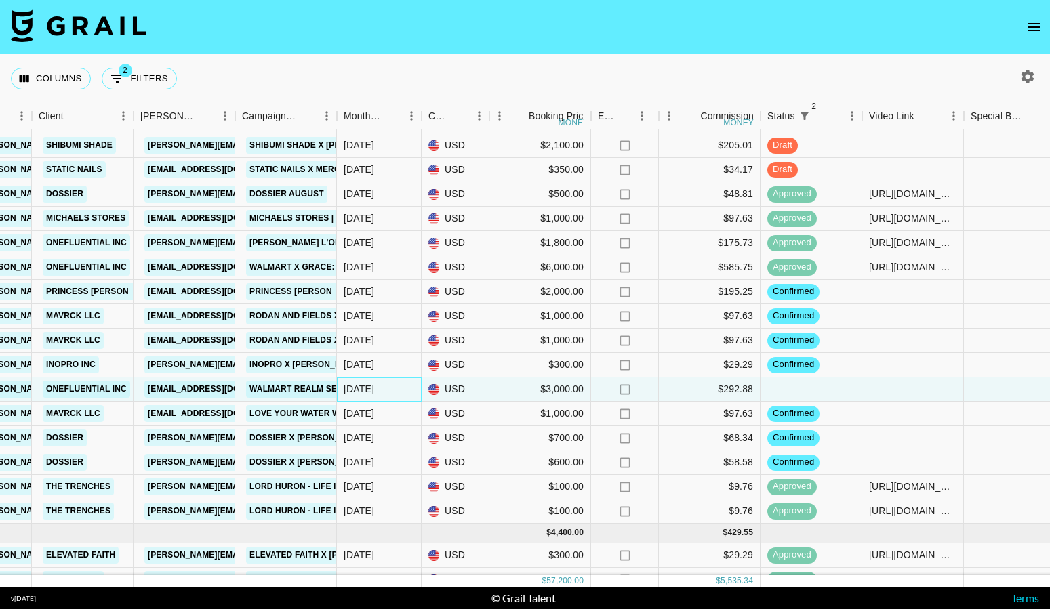
click at [411, 394] on div "Aug '25" at bounding box center [379, 389] width 85 height 24
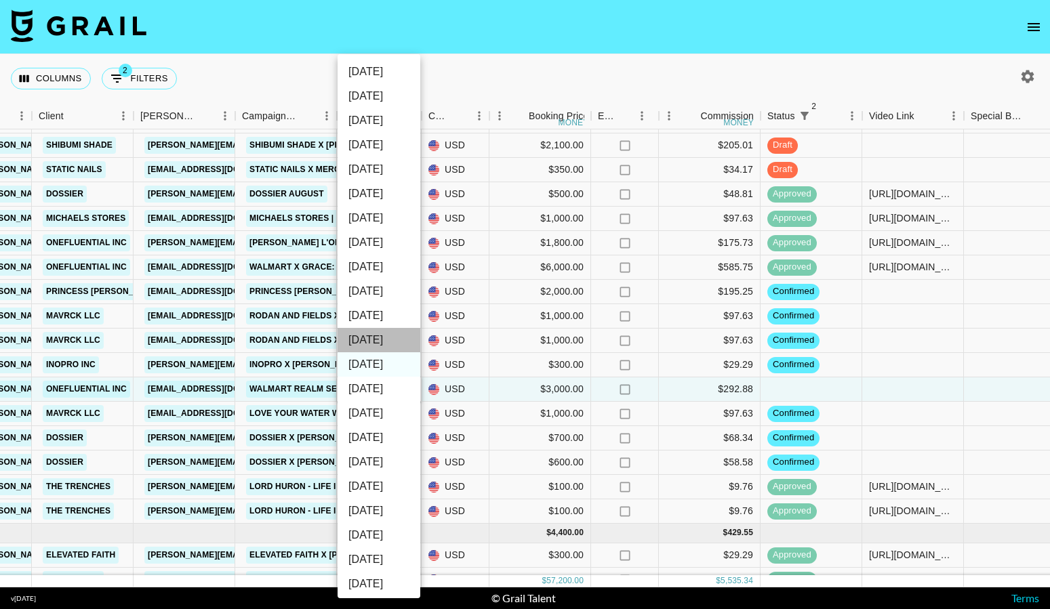
click at [398, 337] on li "Sep '25" at bounding box center [378, 340] width 83 height 24
type input "Sep '25"
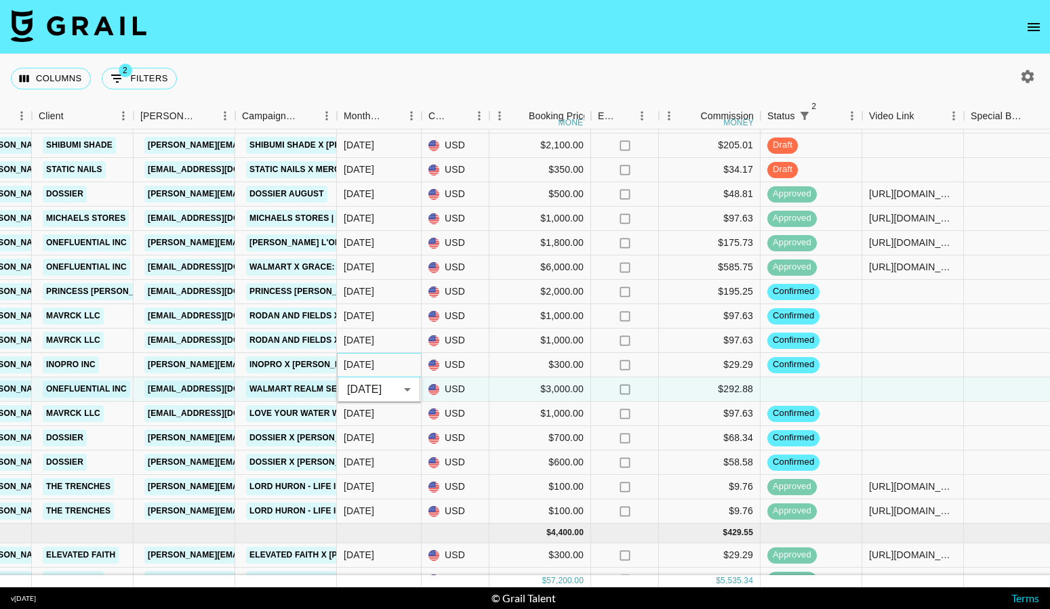
click at [411, 353] on div "Aug '25" at bounding box center [379, 365] width 85 height 24
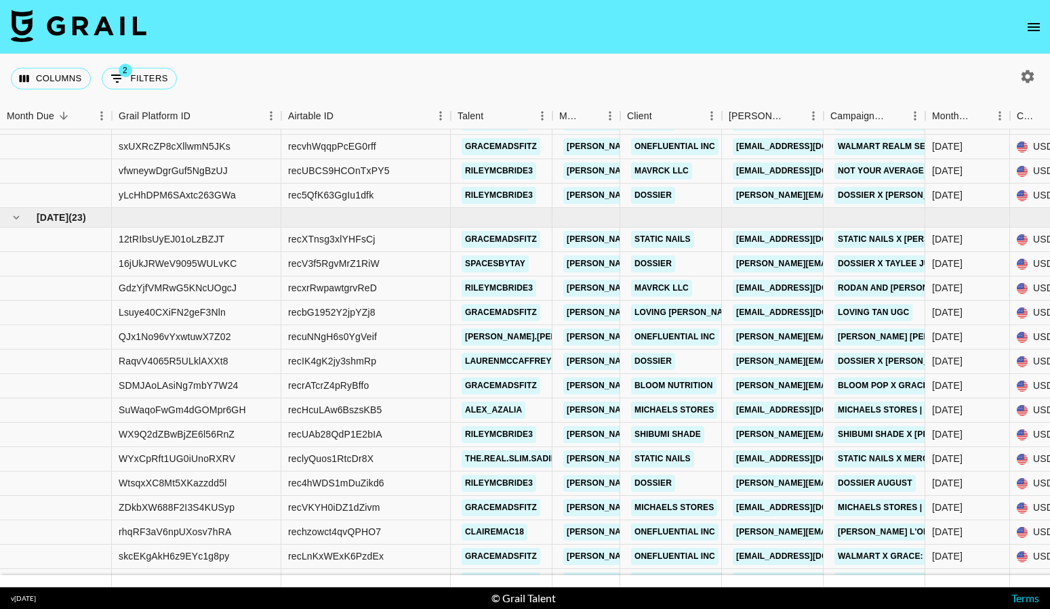
scroll to position [177, 0]
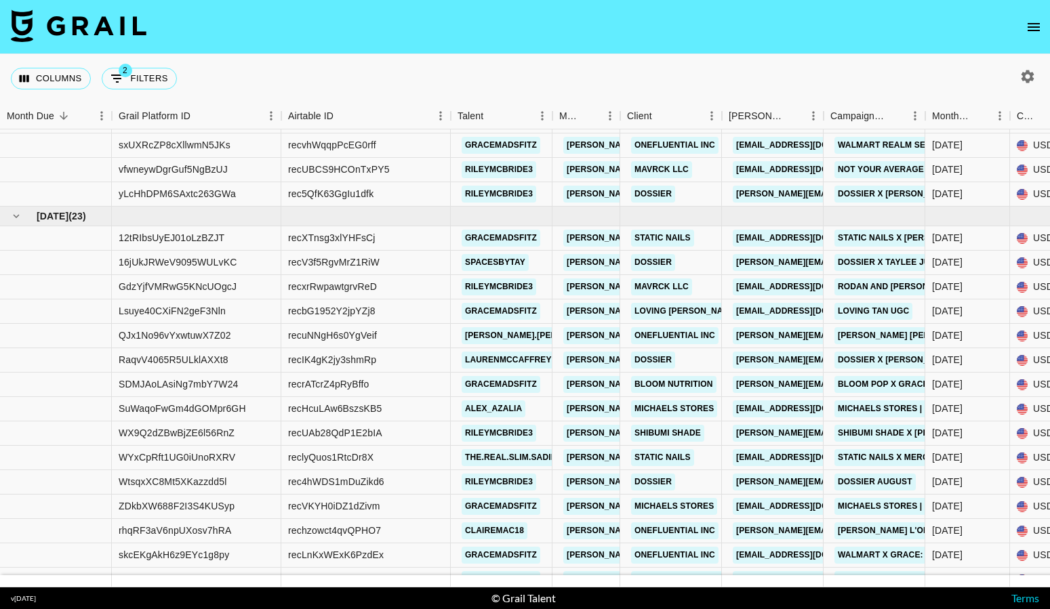
click at [388, 92] on div "Columns 2 Filters + Booking" at bounding box center [525, 78] width 1050 height 49
click at [140, 85] on button "2 Filters" at bounding box center [139, 79] width 75 height 22
select select "status"
select select "not"
select select "cancelled"
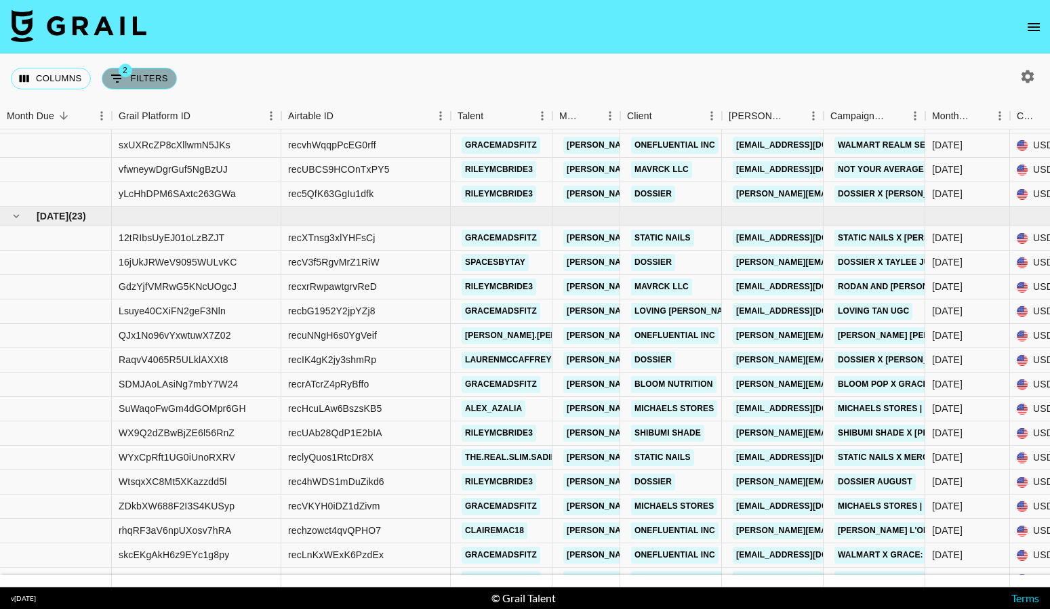
select select "status"
select select "not"
select select "declined"
select select "bookerId"
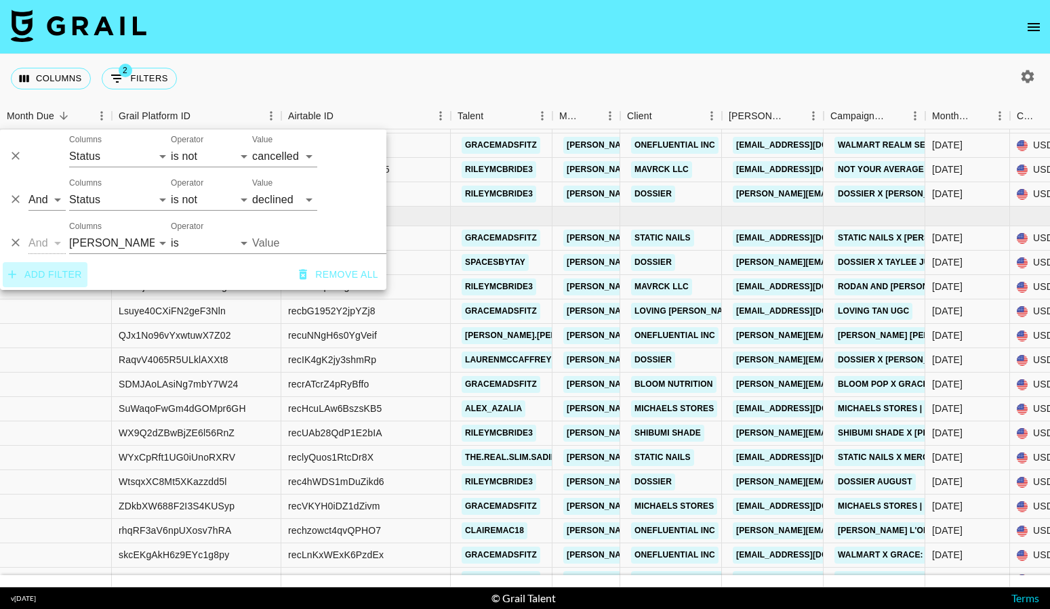
click at [63, 272] on button "Add filter" at bounding box center [45, 274] width 85 height 25
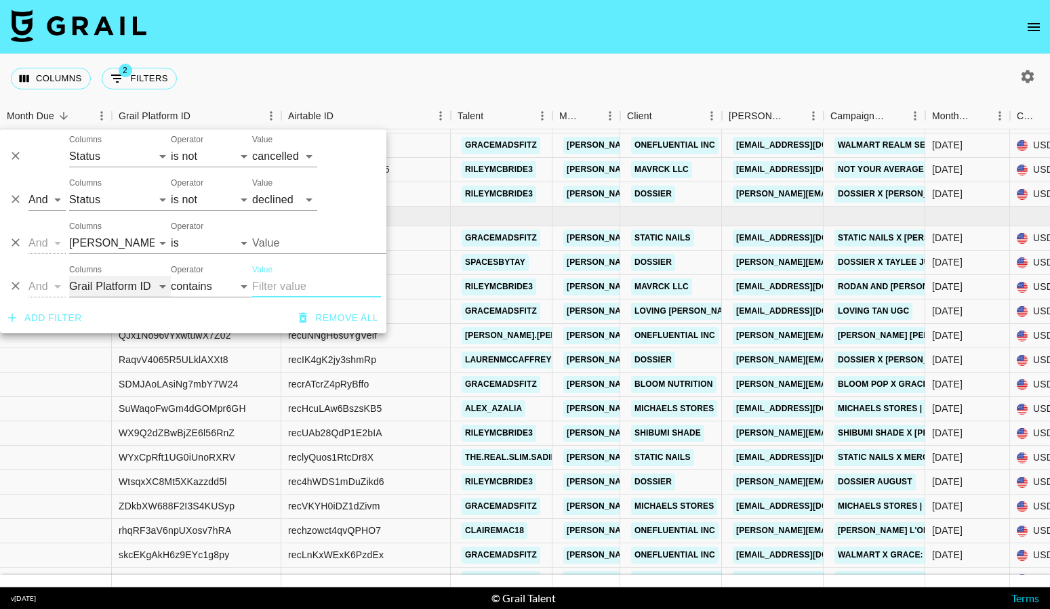
click at [99, 283] on select "Grail Platform ID Airtable ID Talent Manager Client Booker Campaign (Type) Date…" at bounding box center [120, 287] width 102 height 22
select select "airtableId"
click at [69, 276] on select "Grail Platform ID Airtable ID Talent Manager Client Booker Campaign (Type) Date…" at bounding box center [120, 287] width 102 height 22
click at [282, 285] on input "Value" at bounding box center [316, 287] width 129 height 22
paste input "recqyp8IPDLG0jypM"
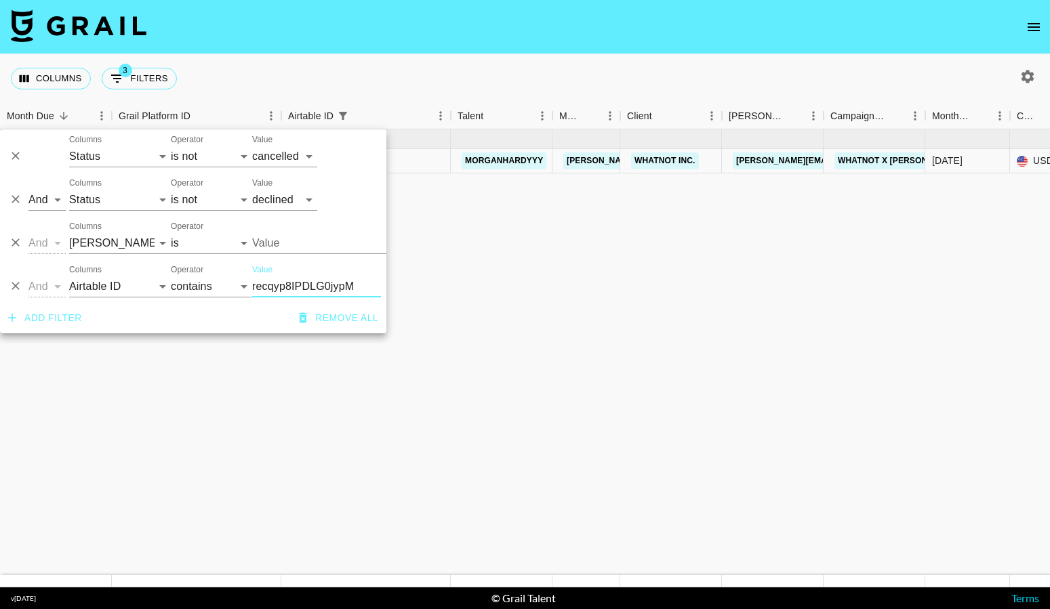
scroll to position [0, 0]
type input "recqyp8IPDLG0jypM"
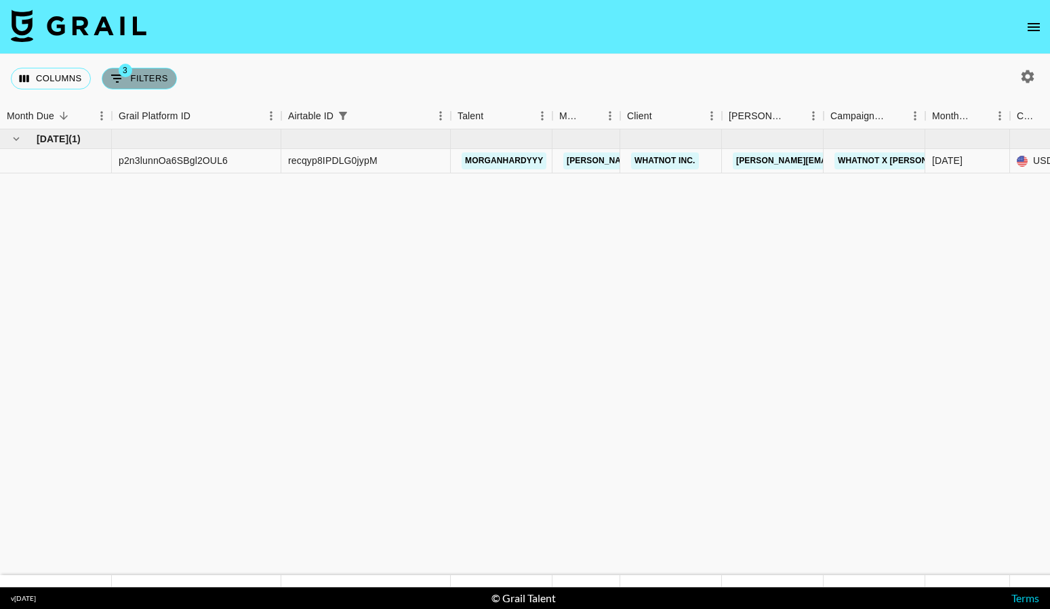
click at [161, 79] on button "3 Filters" at bounding box center [139, 79] width 75 height 22
select select "status"
select select "not"
select select "cancelled"
select select "status"
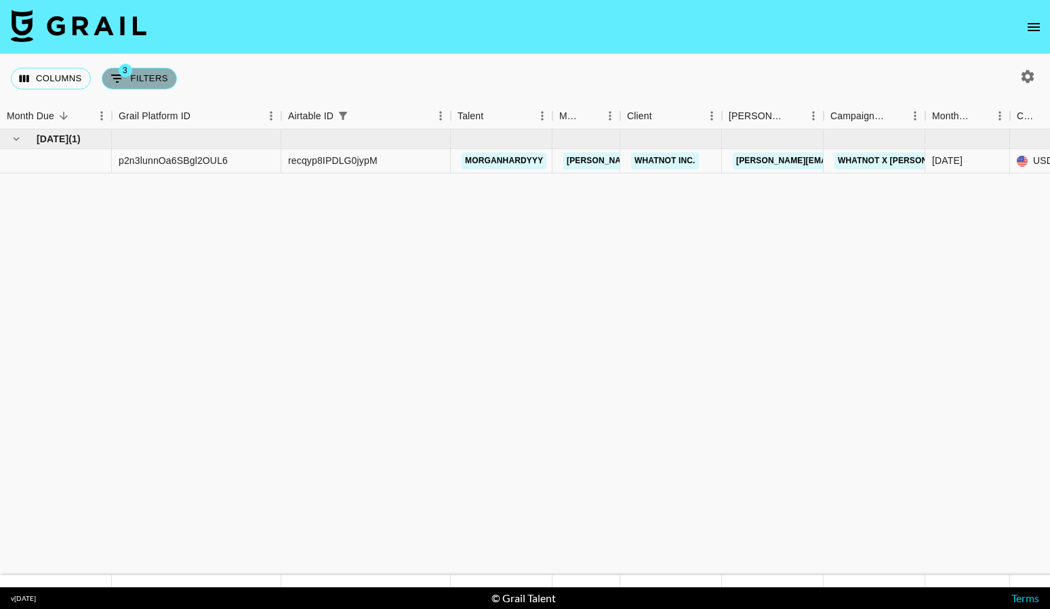
select select "not"
select select "declined"
select select "bookerId"
select select "airtableId"
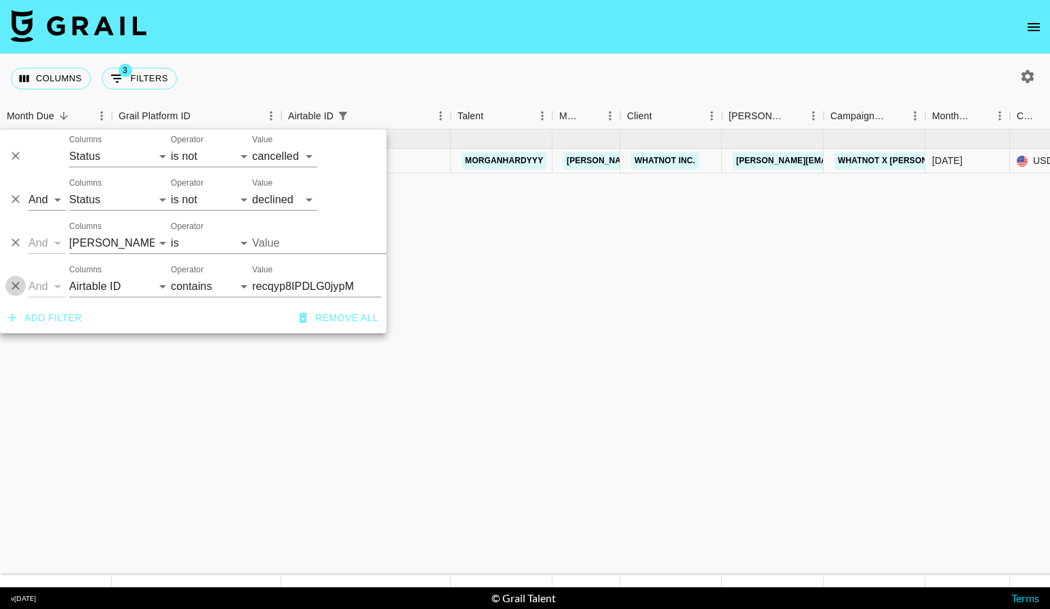
click at [17, 285] on icon "Delete" at bounding box center [16, 286] width 14 height 14
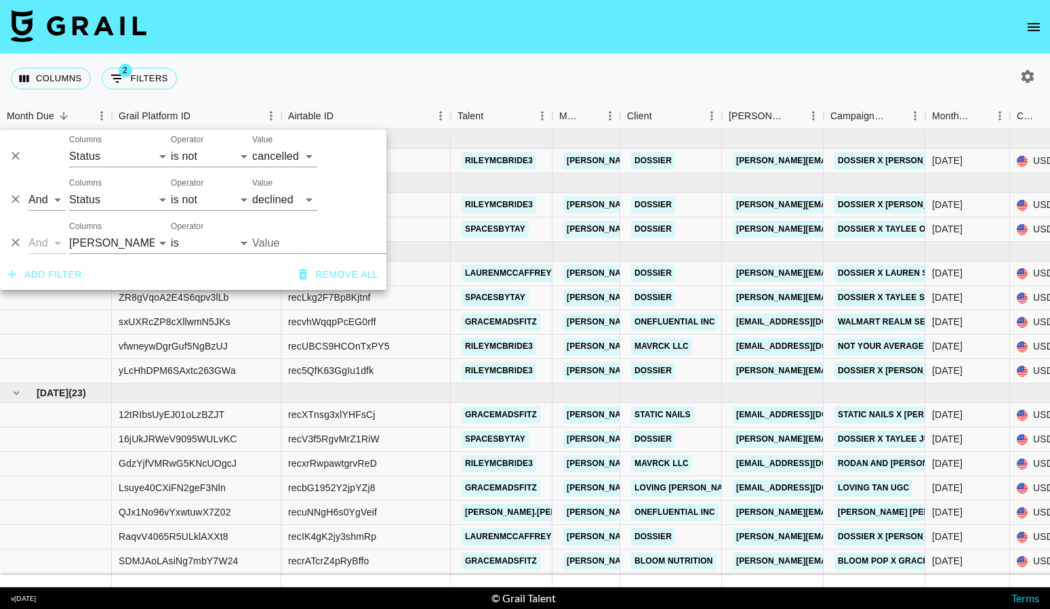
click at [480, 81] on div "Columns 2 Filters + Booking" at bounding box center [525, 78] width 1050 height 49
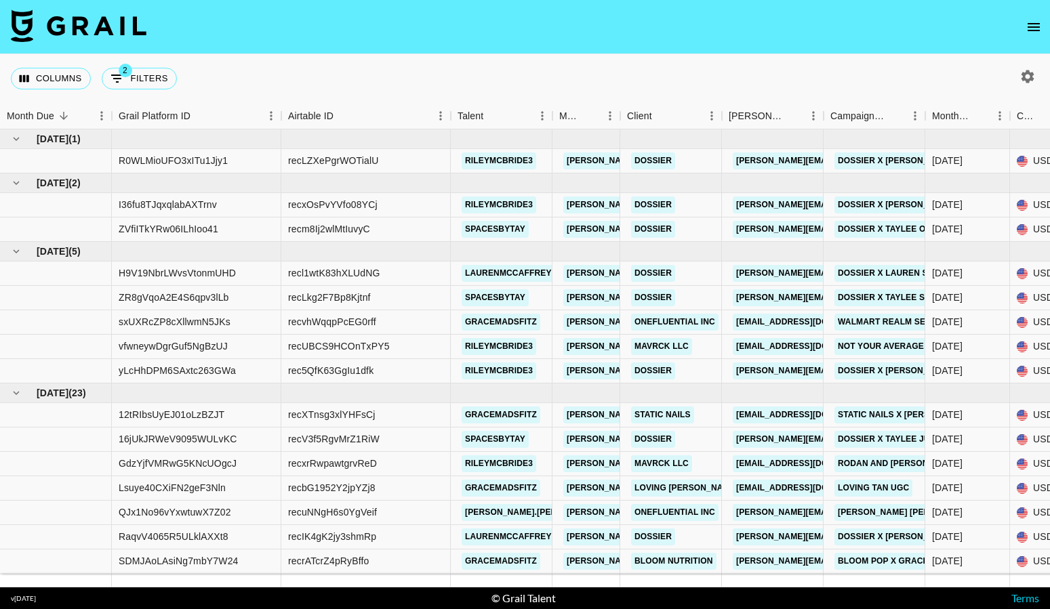
click at [1032, 72] on icon "button" at bounding box center [1027, 76] width 13 height 13
select select "May '25"
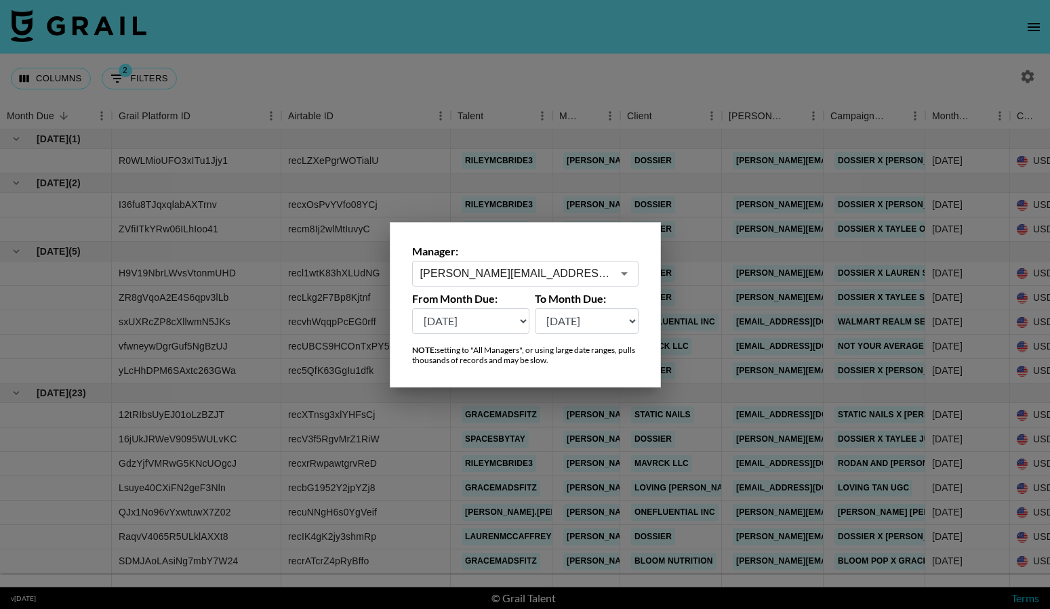
click at [567, 272] on input "[PERSON_NAME][EMAIL_ADDRESS][PERSON_NAME][DOMAIN_NAME]" at bounding box center [516, 274] width 192 height 16
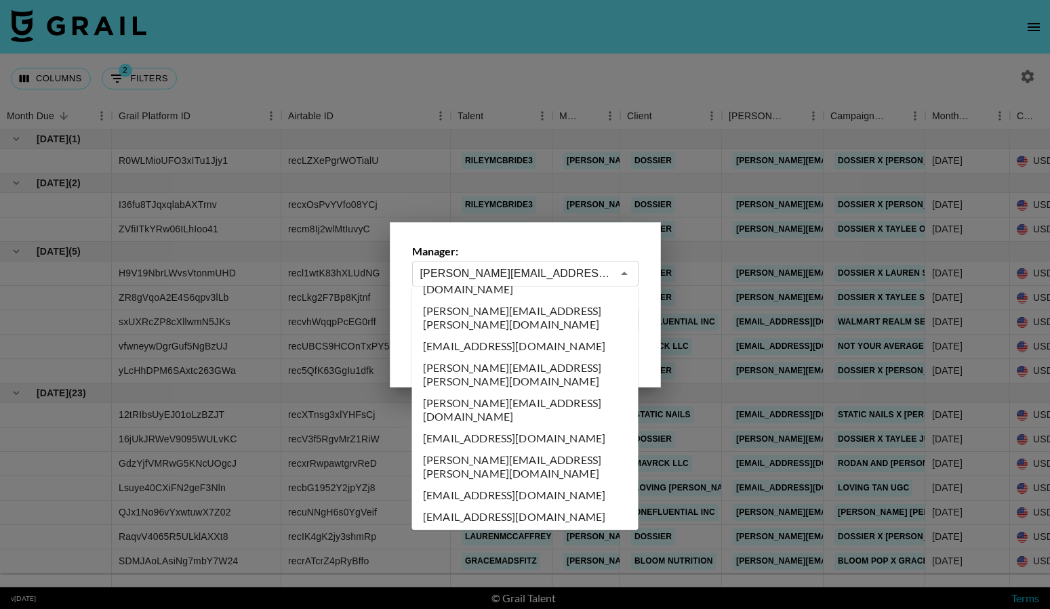
scroll to position [3300, 0]
type input "hannah@grail-talent.com"
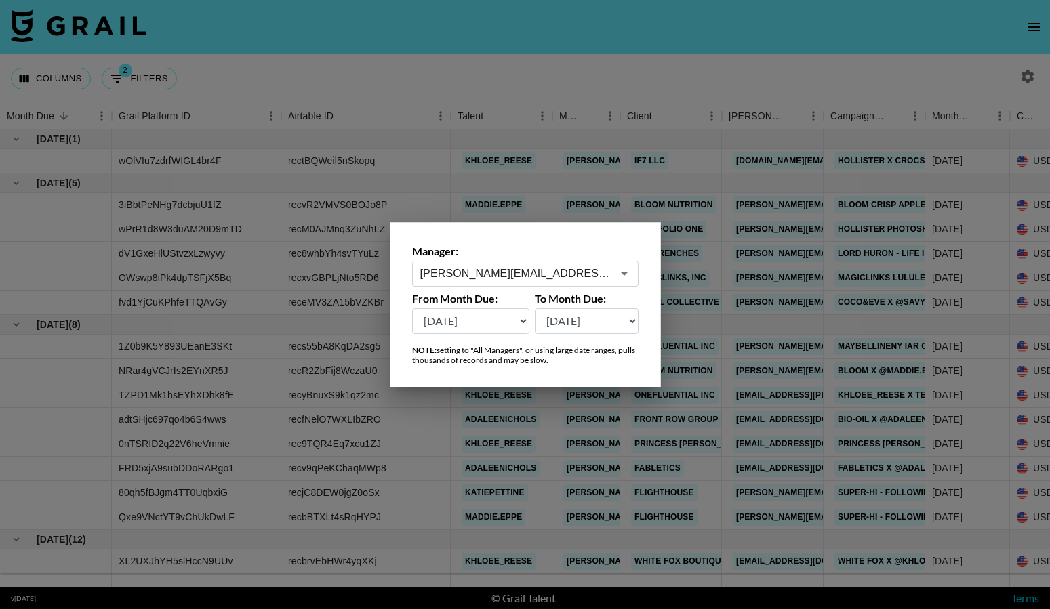
click at [537, 489] on div at bounding box center [525, 304] width 1050 height 609
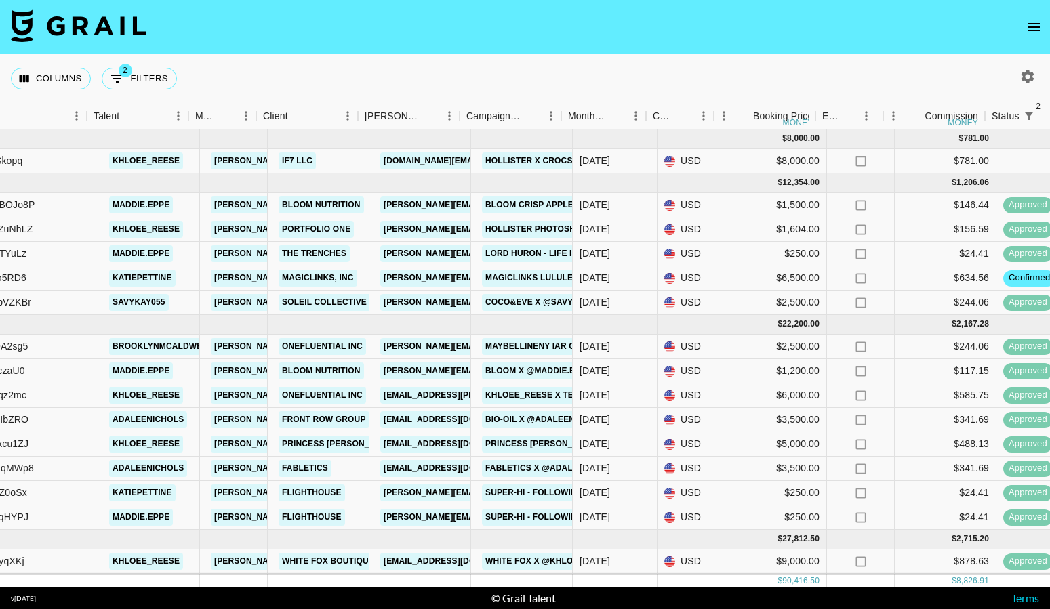
scroll to position [0, 364]
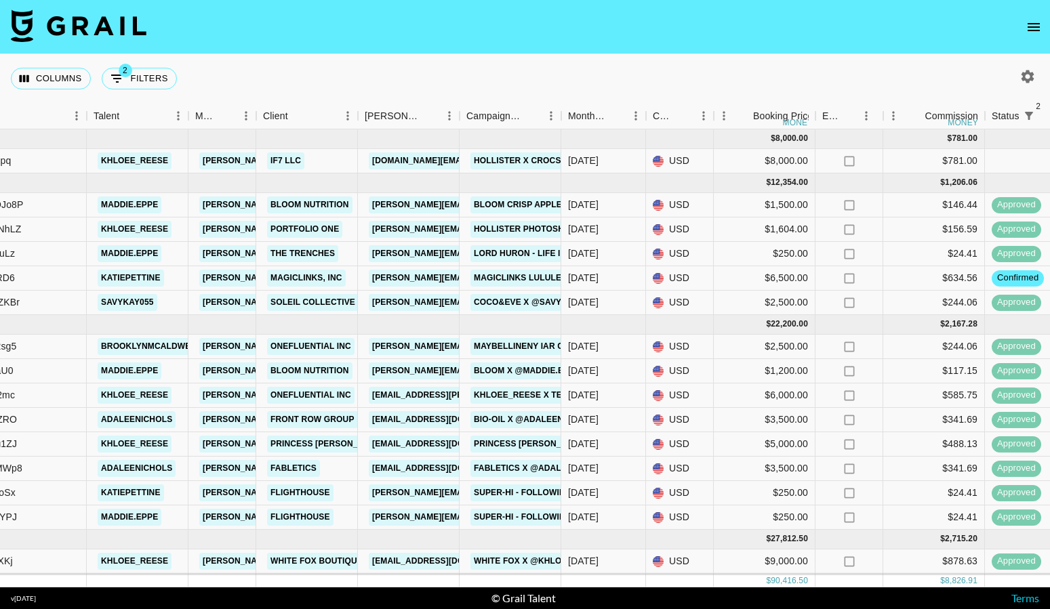
click at [1028, 79] on icon "button" at bounding box center [1027, 76] width 13 height 13
select select "May '25"
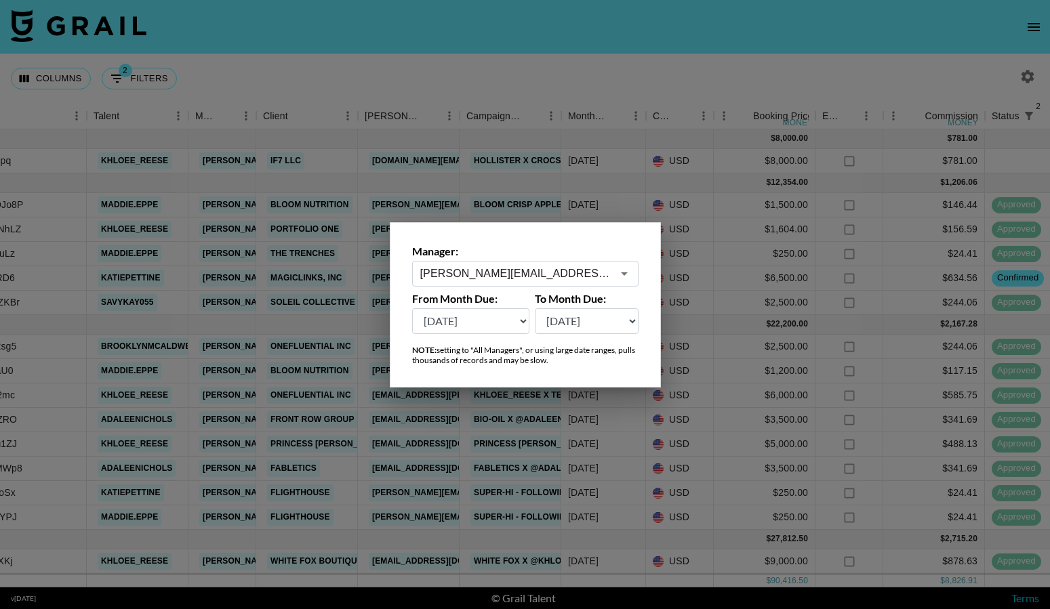
click at [636, 274] on div "hannah@grail-talent.com ​" at bounding box center [525, 274] width 226 height 26
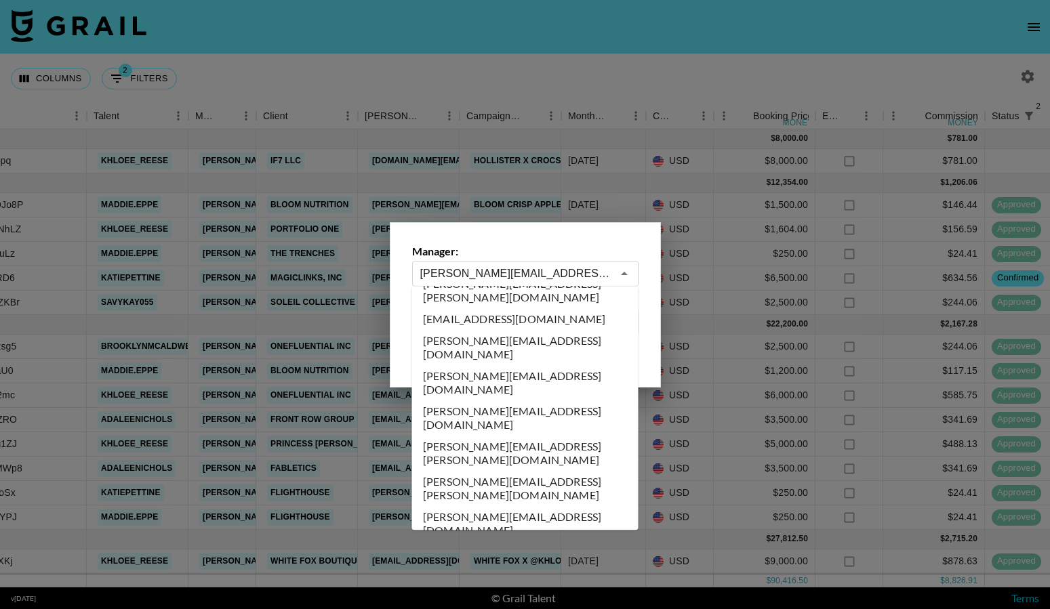
scroll to position [6337, 0]
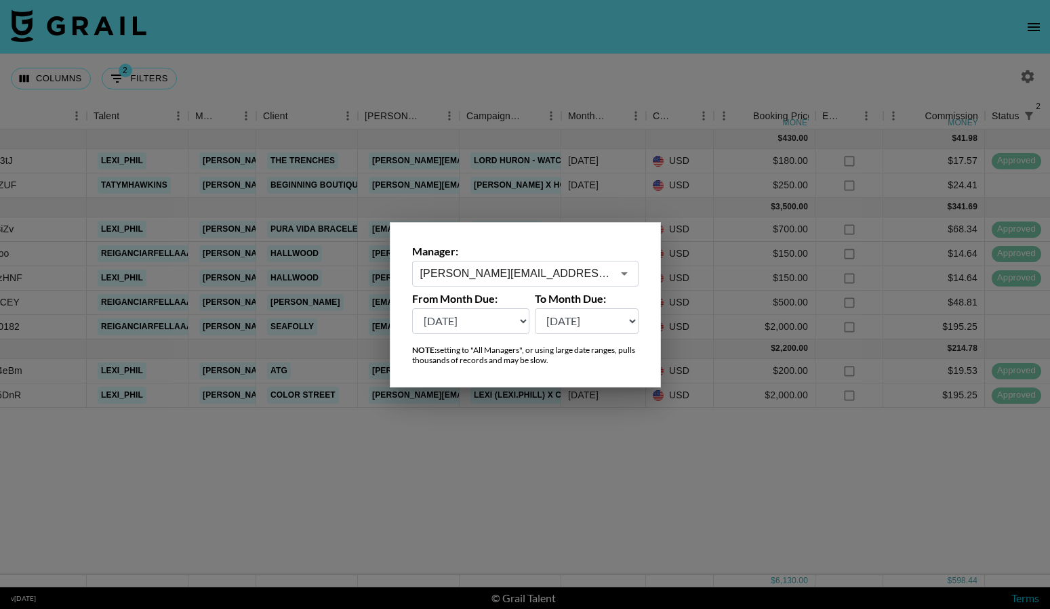
click at [540, 272] on input "olivia.kneeland@grail-talent.com" at bounding box center [516, 274] width 192 height 16
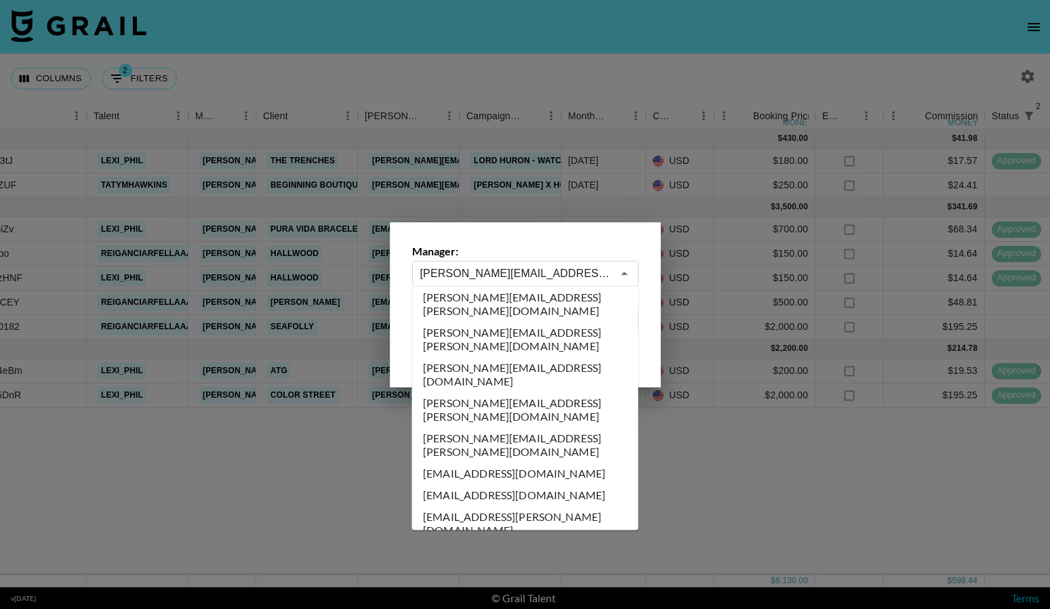
scroll to position [2518, 0]
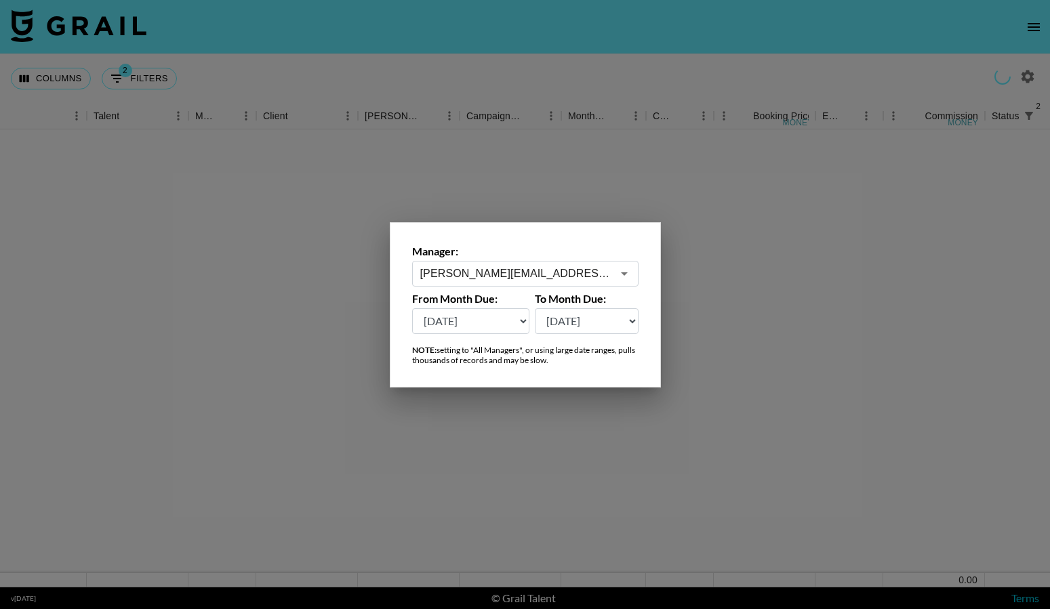
click at [519, 273] on input "emilee.redshaw@grail-talent.com" at bounding box center [516, 274] width 192 height 16
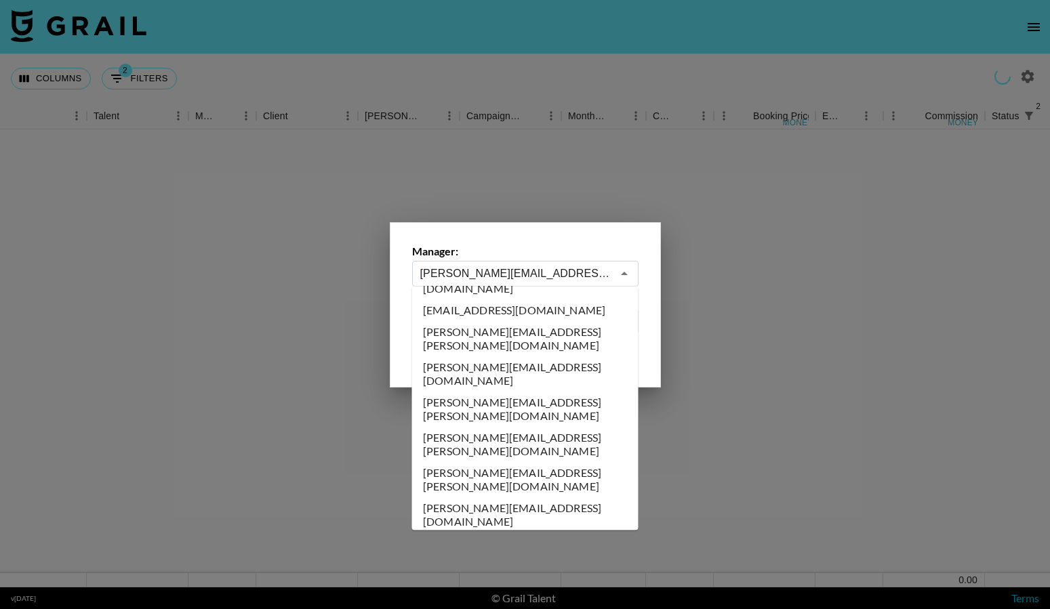
scroll to position [2386, 0]
type input "[PERSON_NAME][EMAIL_ADDRESS][PERSON_NAME][DOMAIN_NAME]"
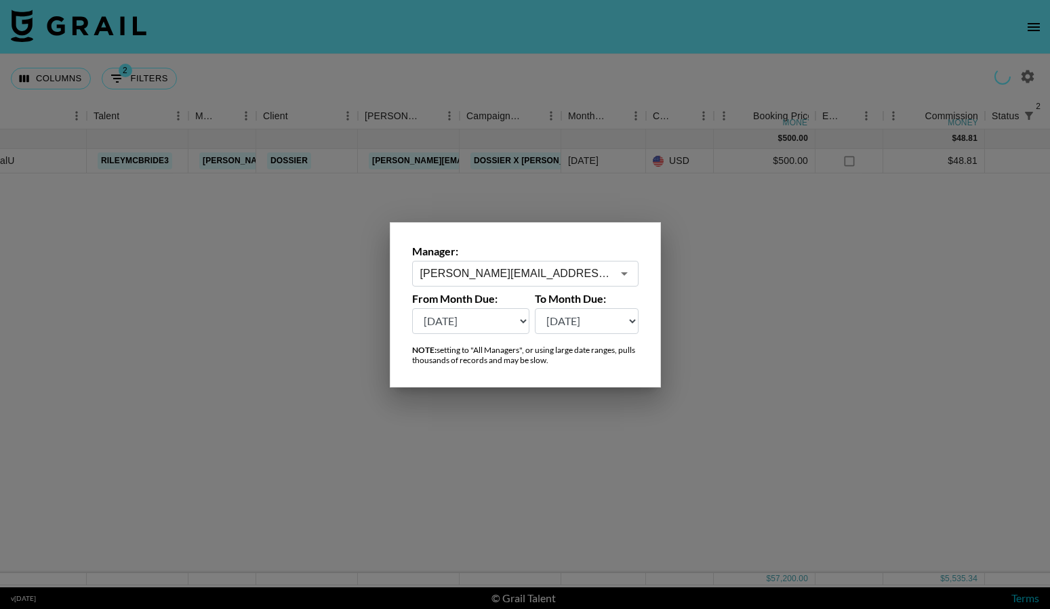
click at [523, 495] on div at bounding box center [525, 304] width 1050 height 609
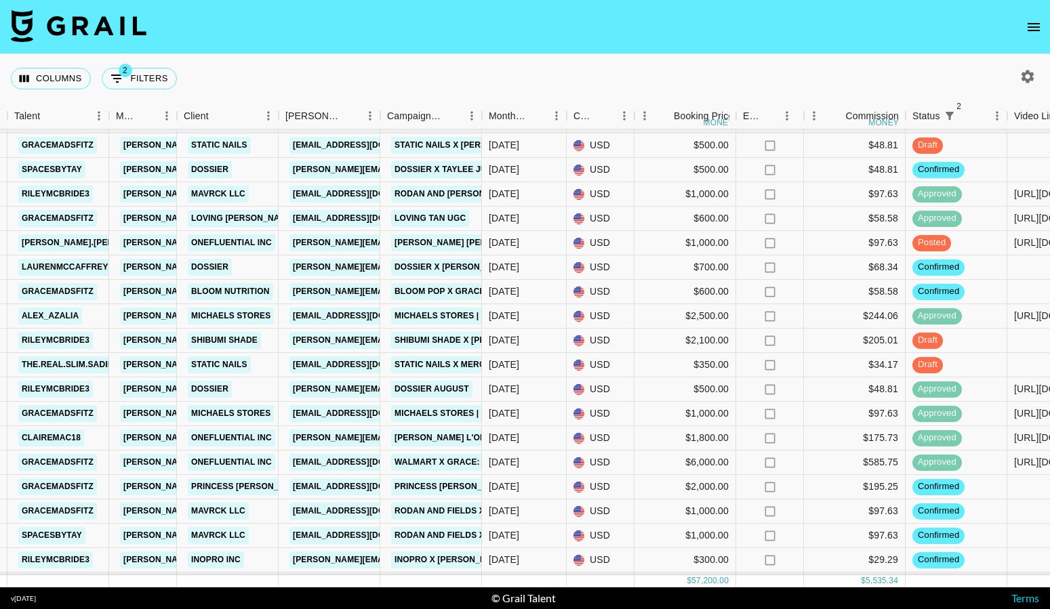
scroll to position [270, 443]
click at [1022, 71] on icon "button" at bounding box center [1027, 76] width 16 height 16
select select "May '25"
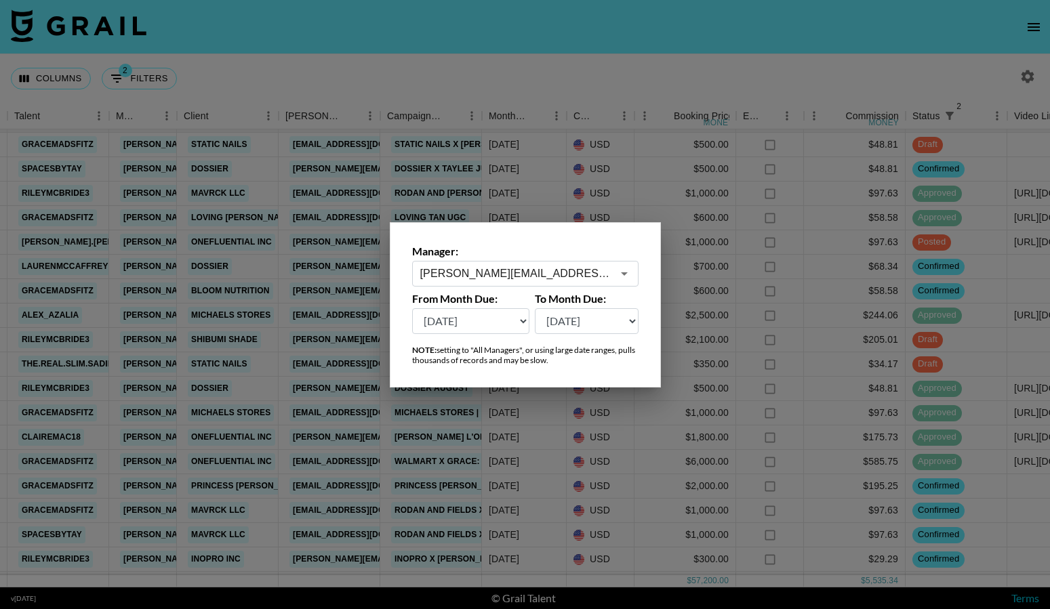
click at [565, 265] on div "emily.humphrey@grail-talent.com ​" at bounding box center [525, 274] width 226 height 26
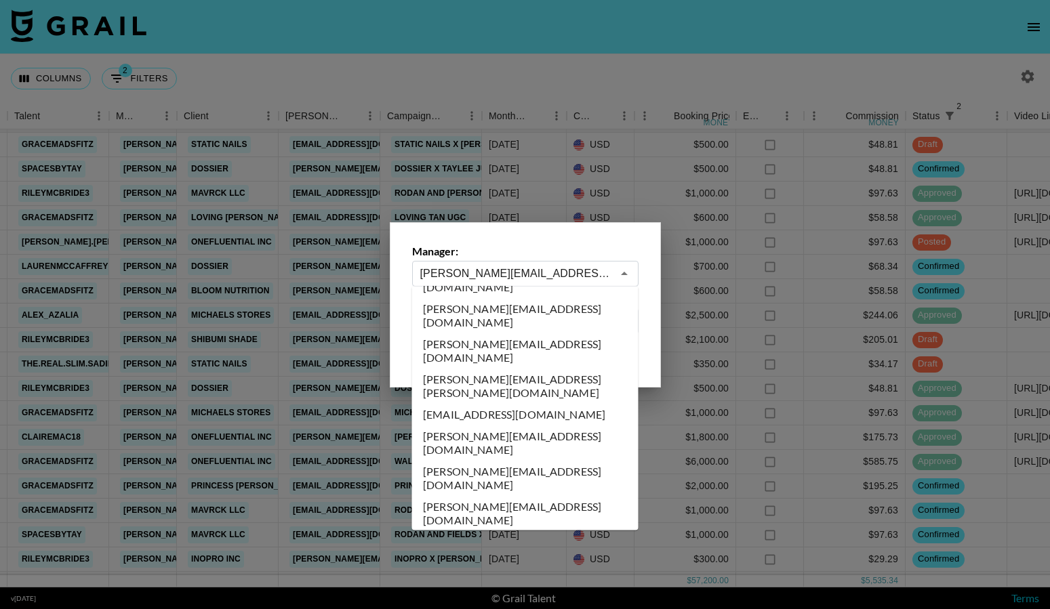
scroll to position [6287, 0]
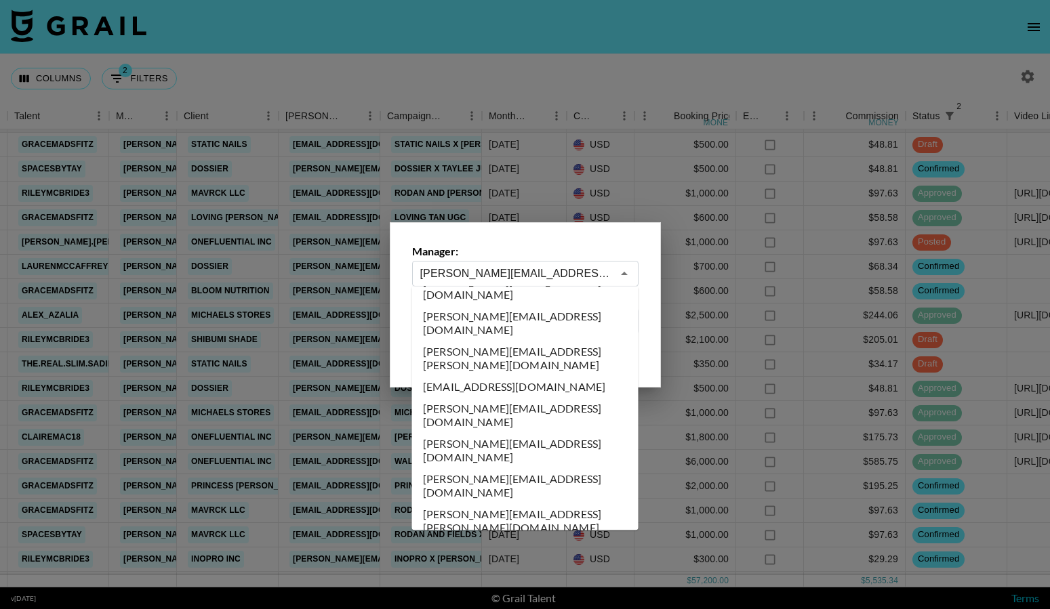
type input "olivia.kneeland@grail-talent.com"
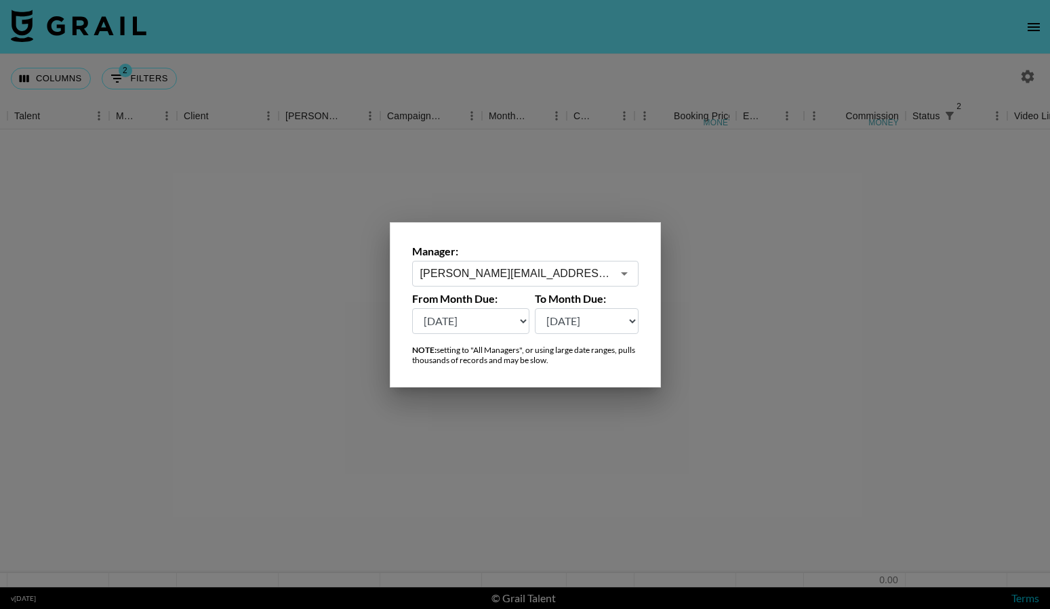
scroll to position [0, 443]
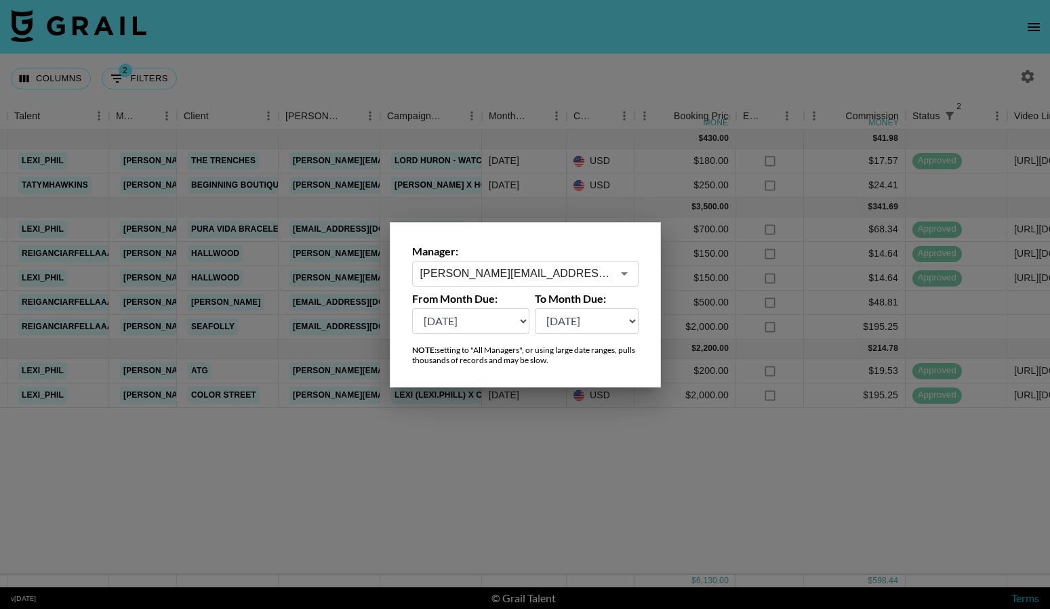
click at [533, 447] on div at bounding box center [525, 304] width 1050 height 609
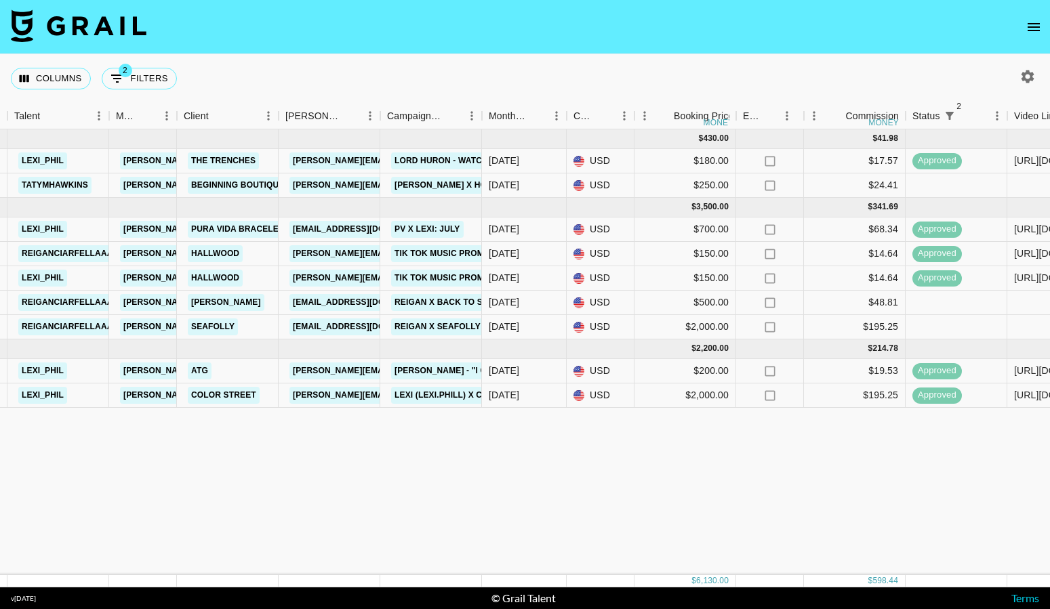
click at [1024, 82] on icon "button" at bounding box center [1027, 76] width 16 height 16
select select "May '25"
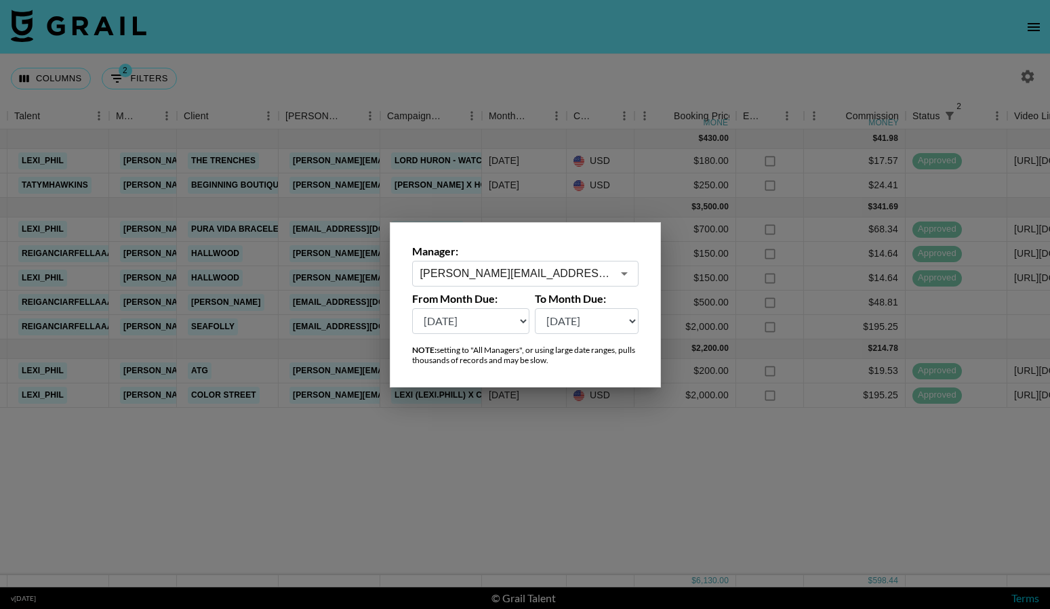
click at [547, 284] on div "olivia.kneeland@grail-talent.com ​" at bounding box center [525, 274] width 226 height 26
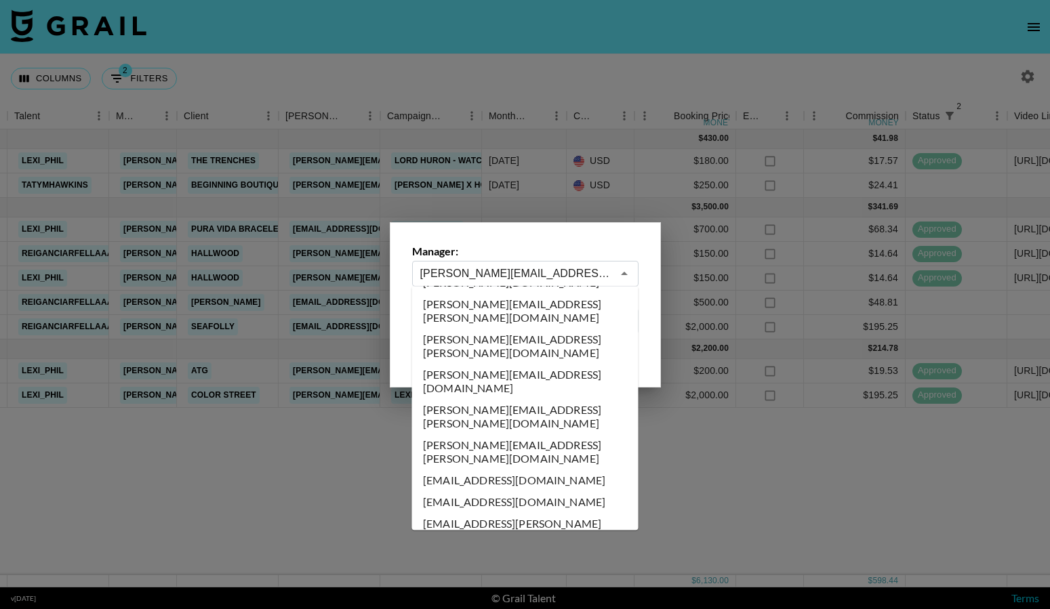
scroll to position [2500, 0]
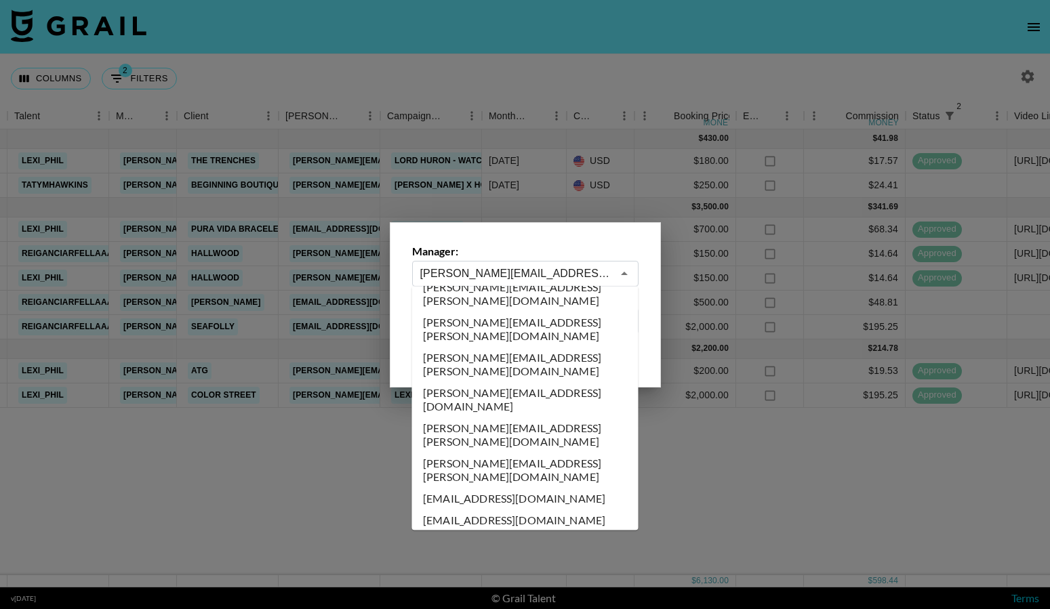
type input "[PERSON_NAME][EMAIL_ADDRESS][PERSON_NAME][DOMAIN_NAME]"
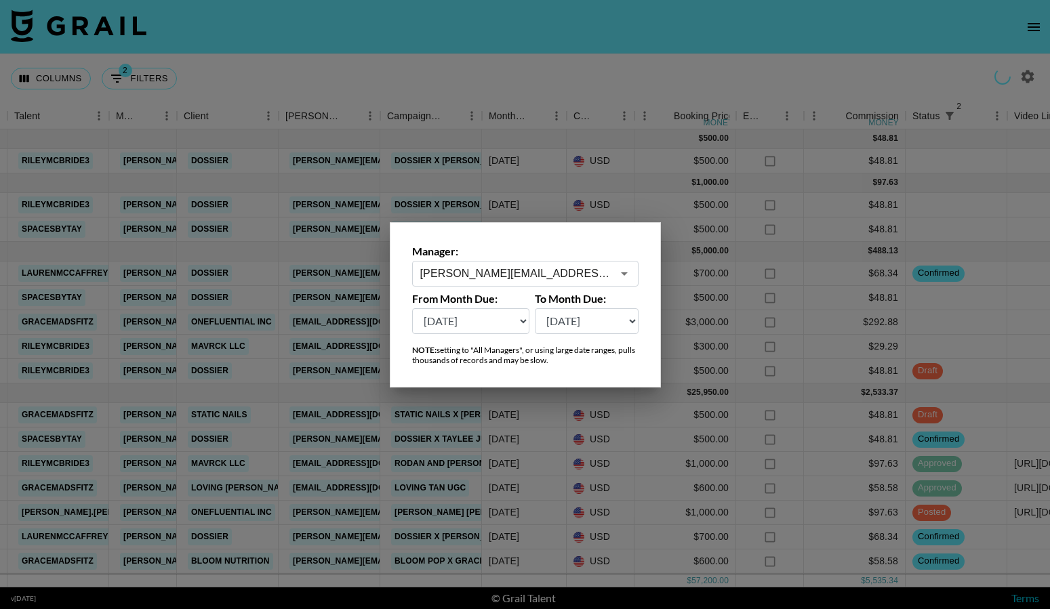
click at [573, 503] on div at bounding box center [525, 304] width 1050 height 609
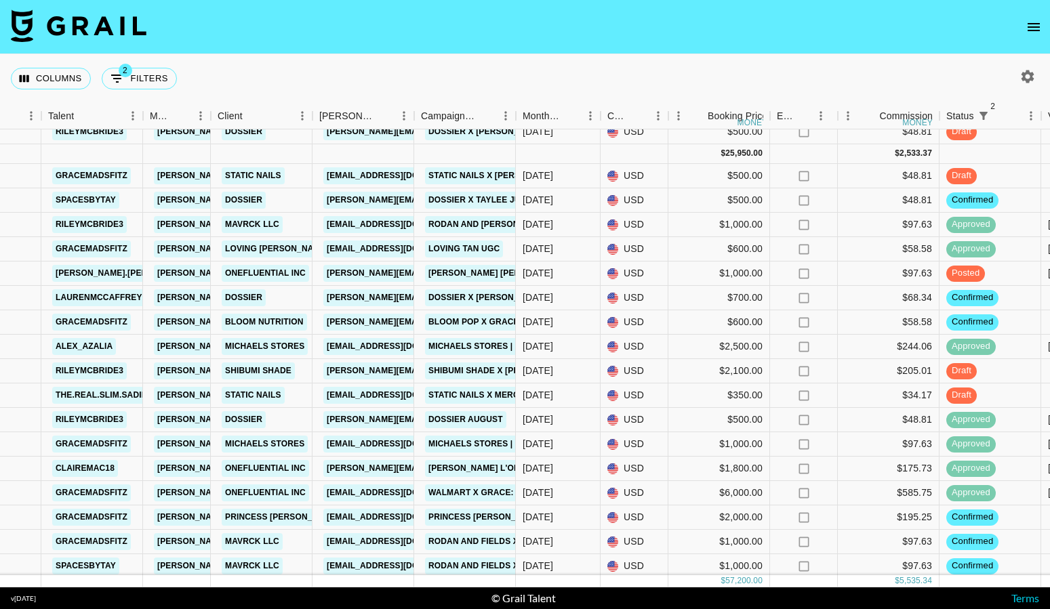
scroll to position [239, 408]
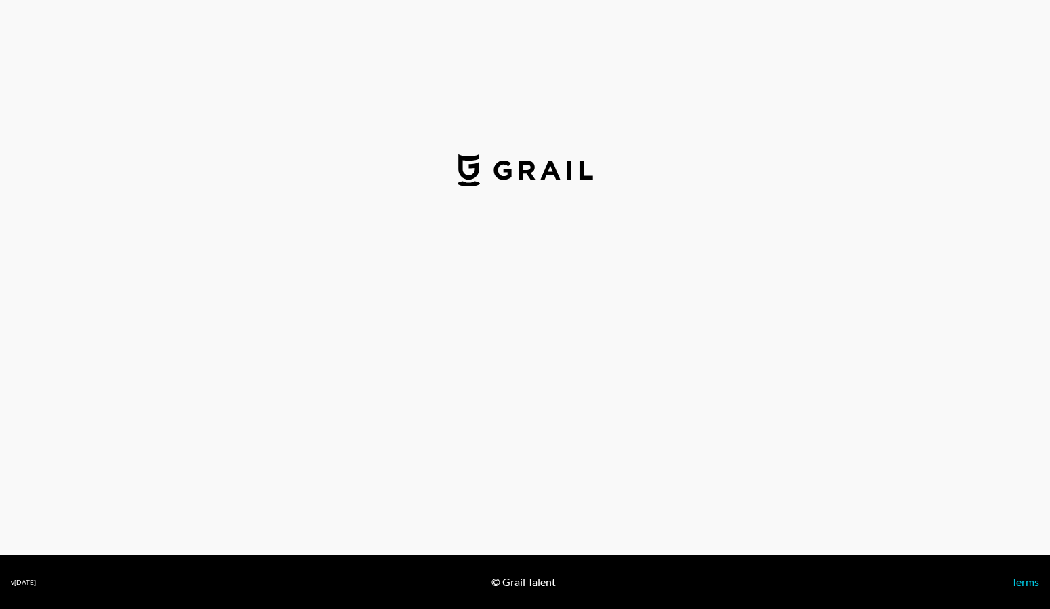
select select "USD"
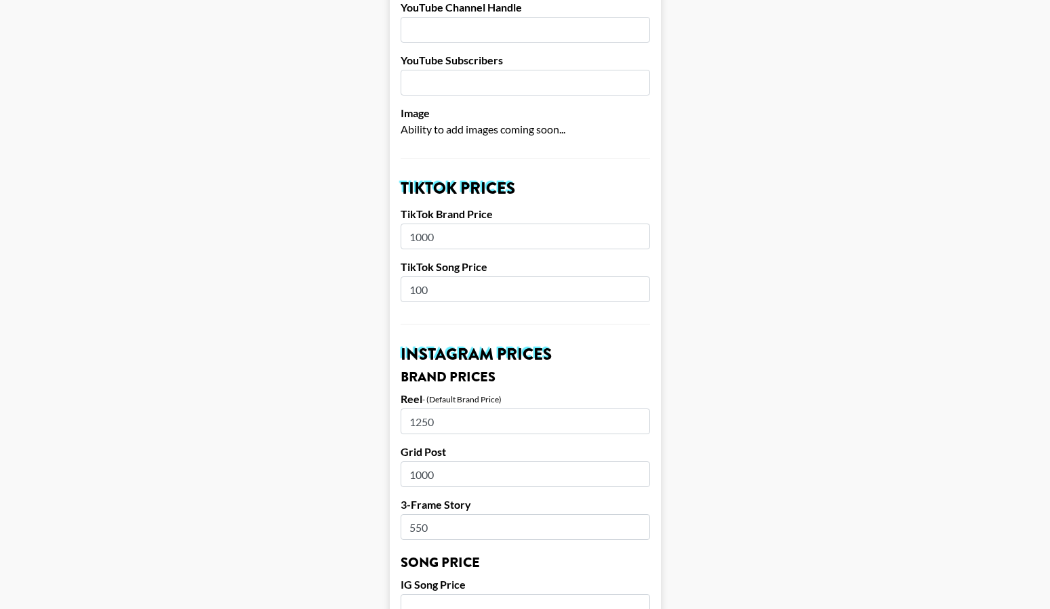
scroll to position [344, 0]
